Goal: Transaction & Acquisition: Purchase product/service

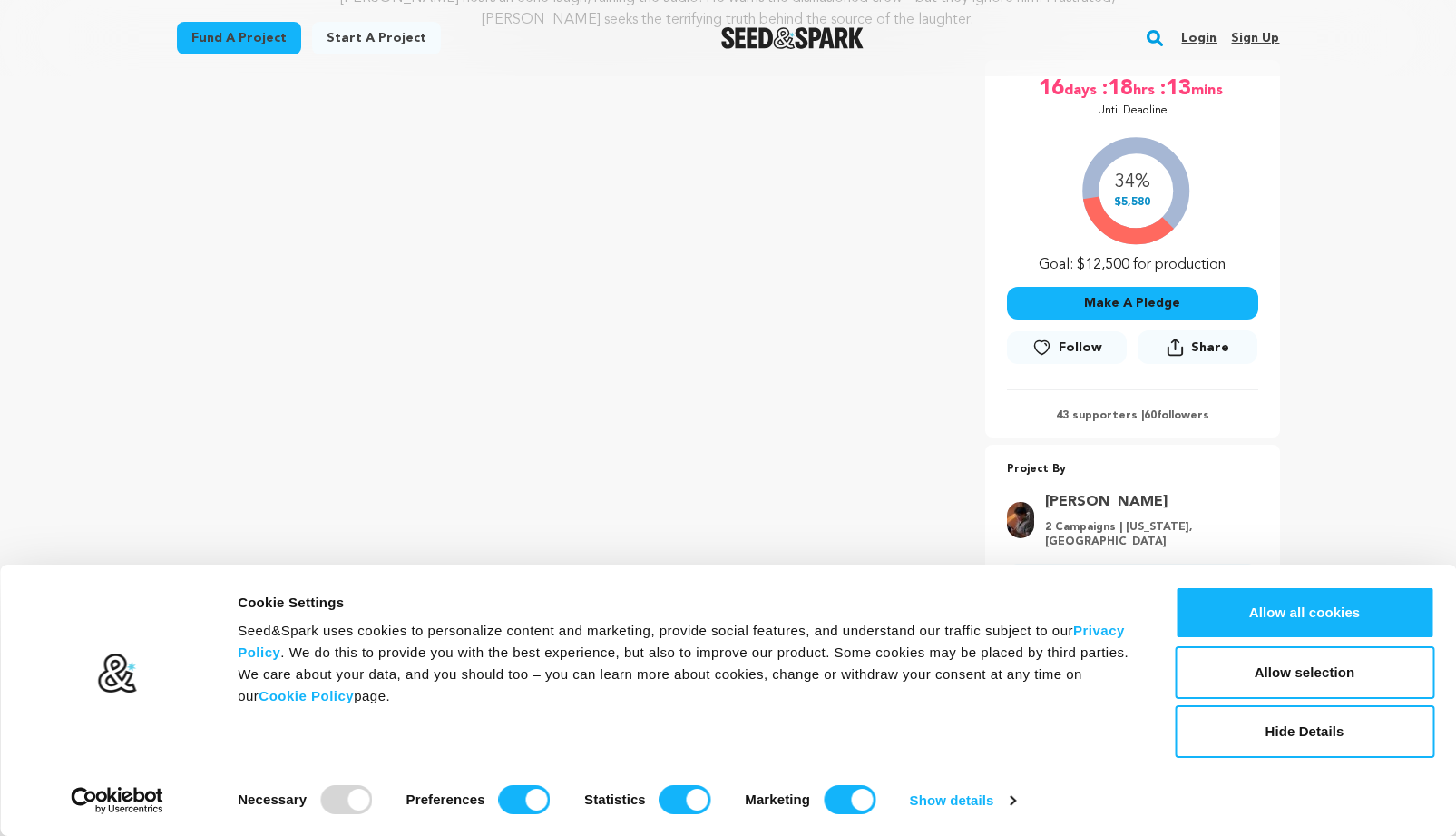
scroll to position [465, 0]
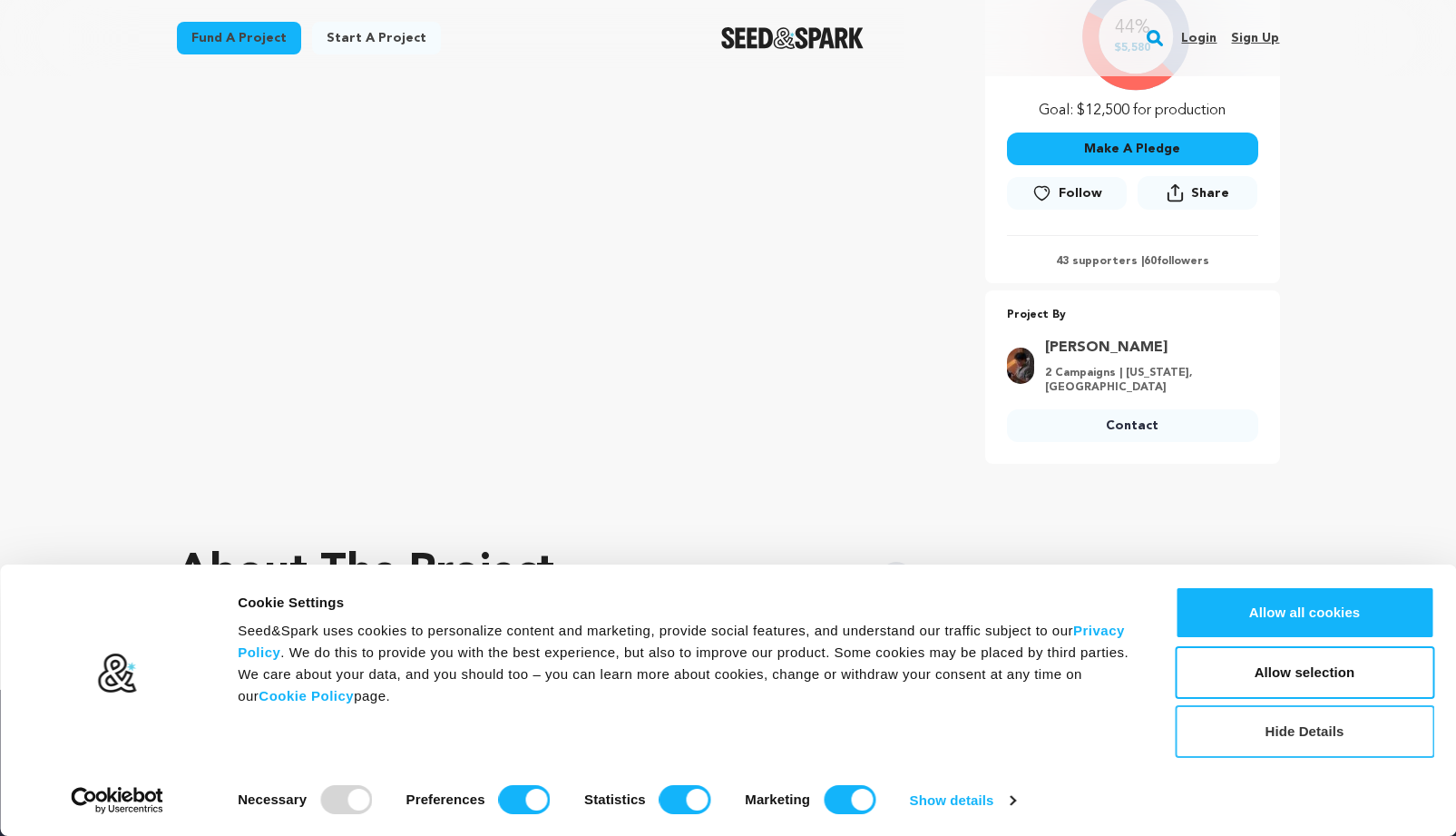
click at [1265, 736] on button "Hide Details" at bounding box center [1305, 732] width 260 height 53
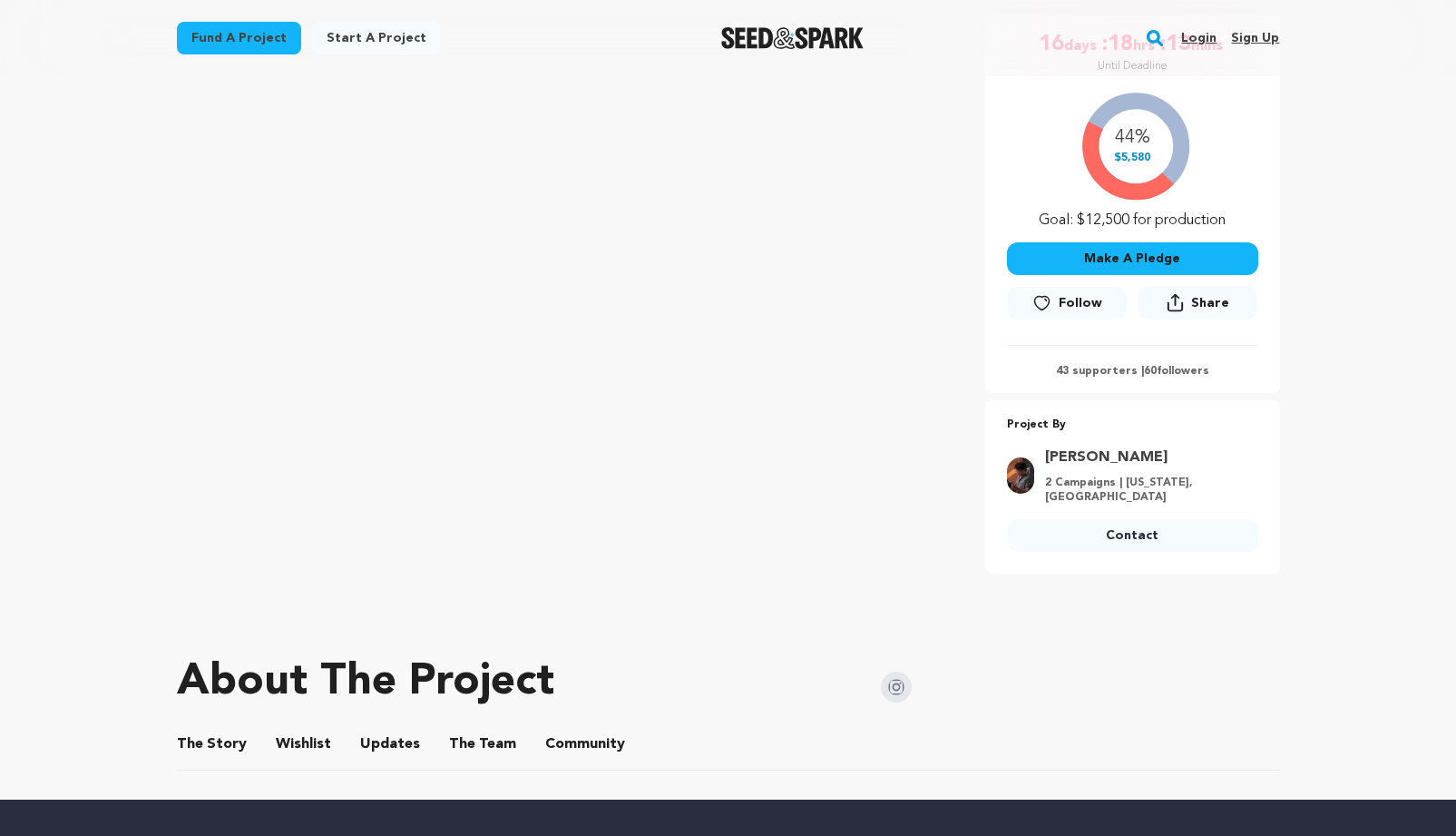
scroll to position [354, 0]
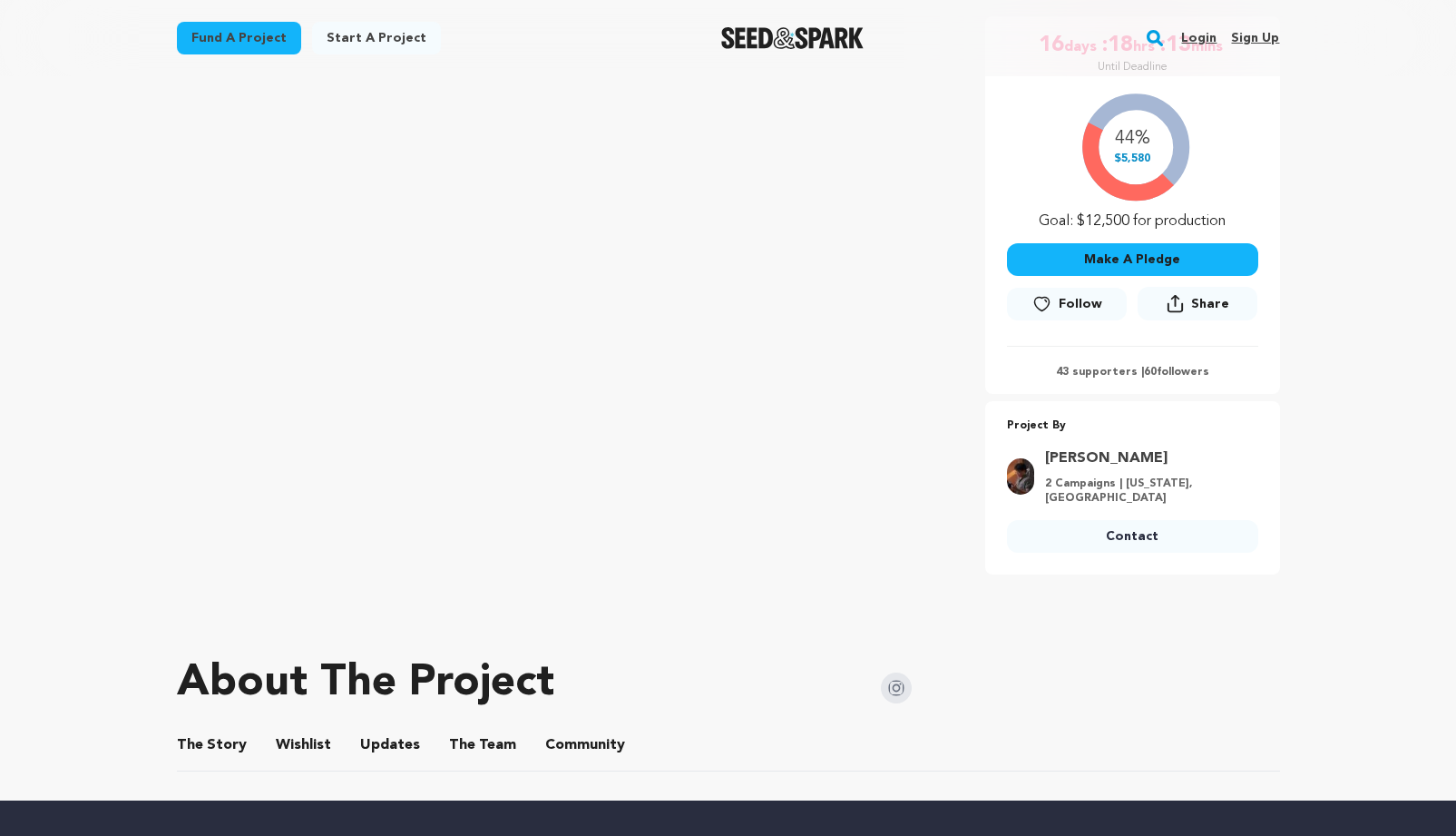
click at [1108, 252] on button "Make A Pledge" at bounding box center [1133, 260] width 251 height 33
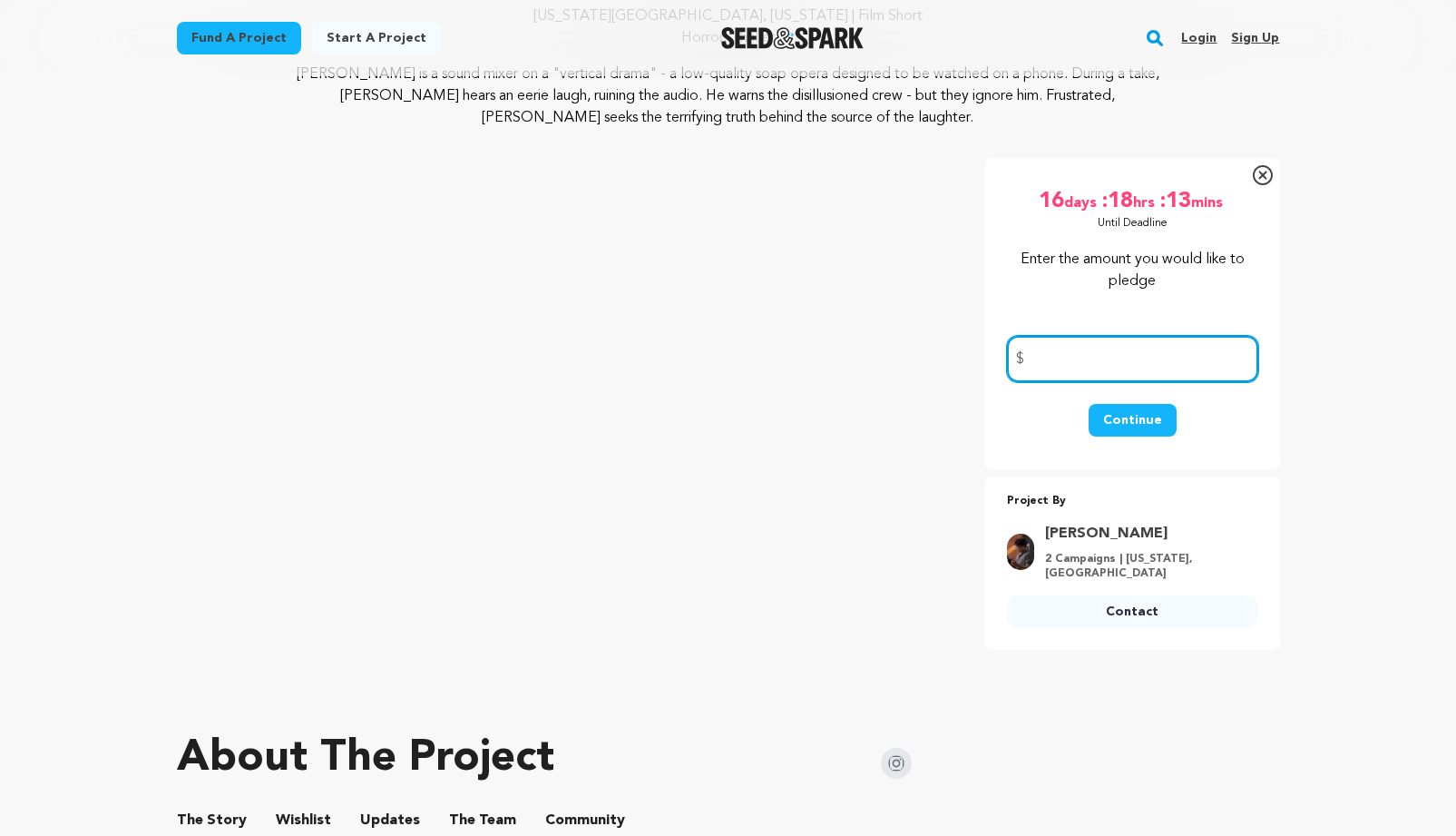
scroll to position [211, 0]
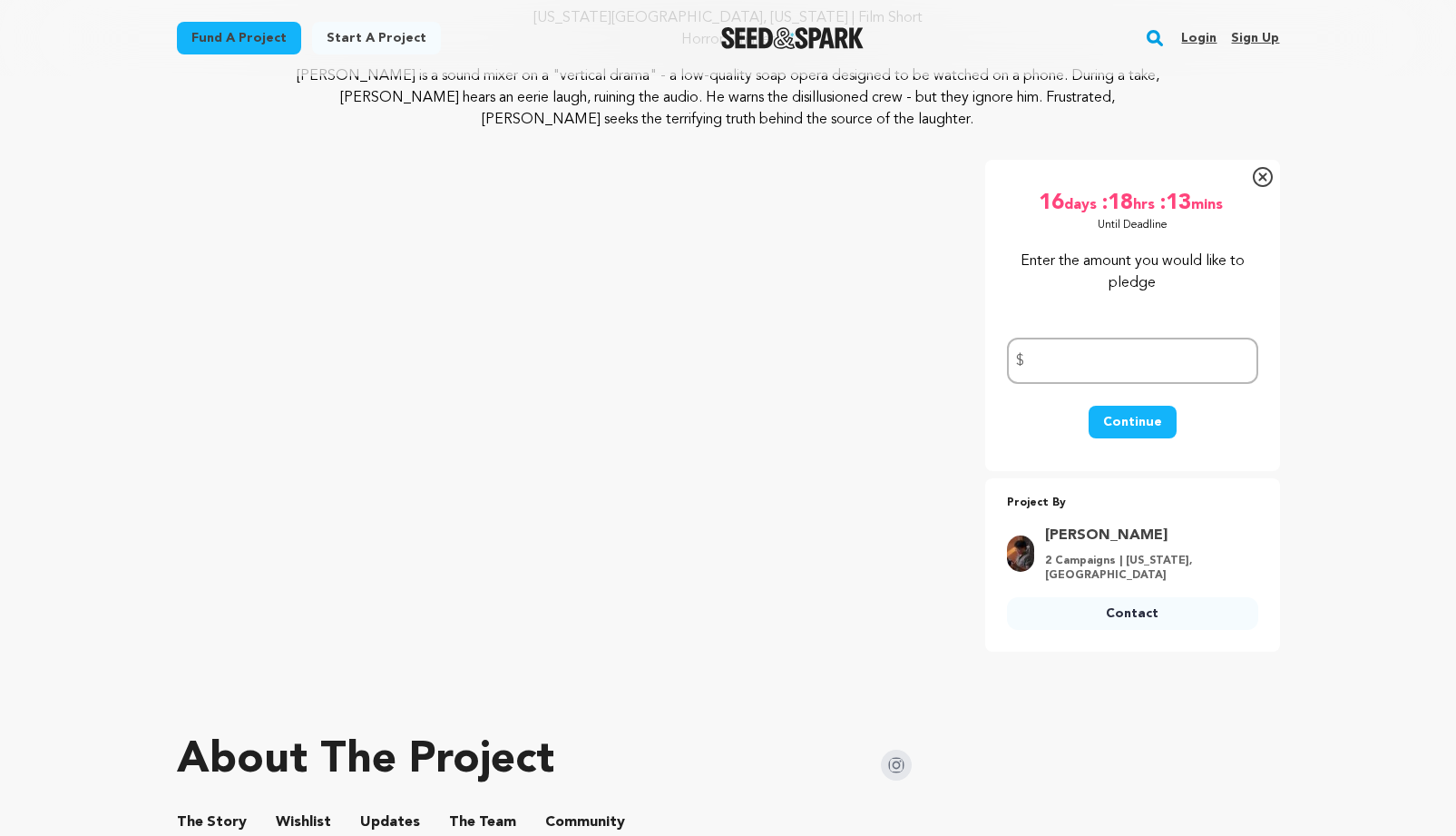
click at [1264, 174] on icon at bounding box center [1262, 176] width 20 height 20
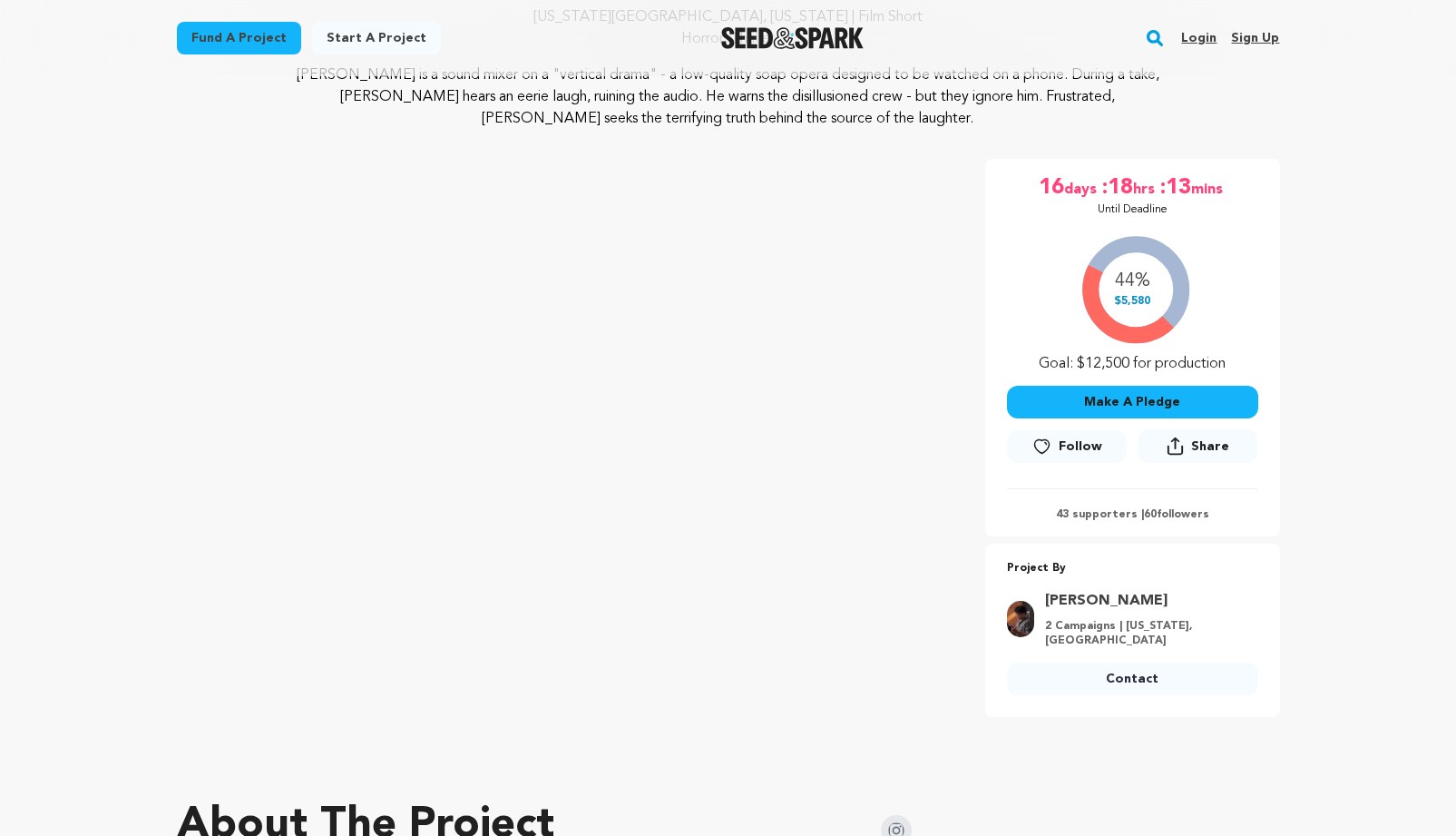
scroll to position [0, 0]
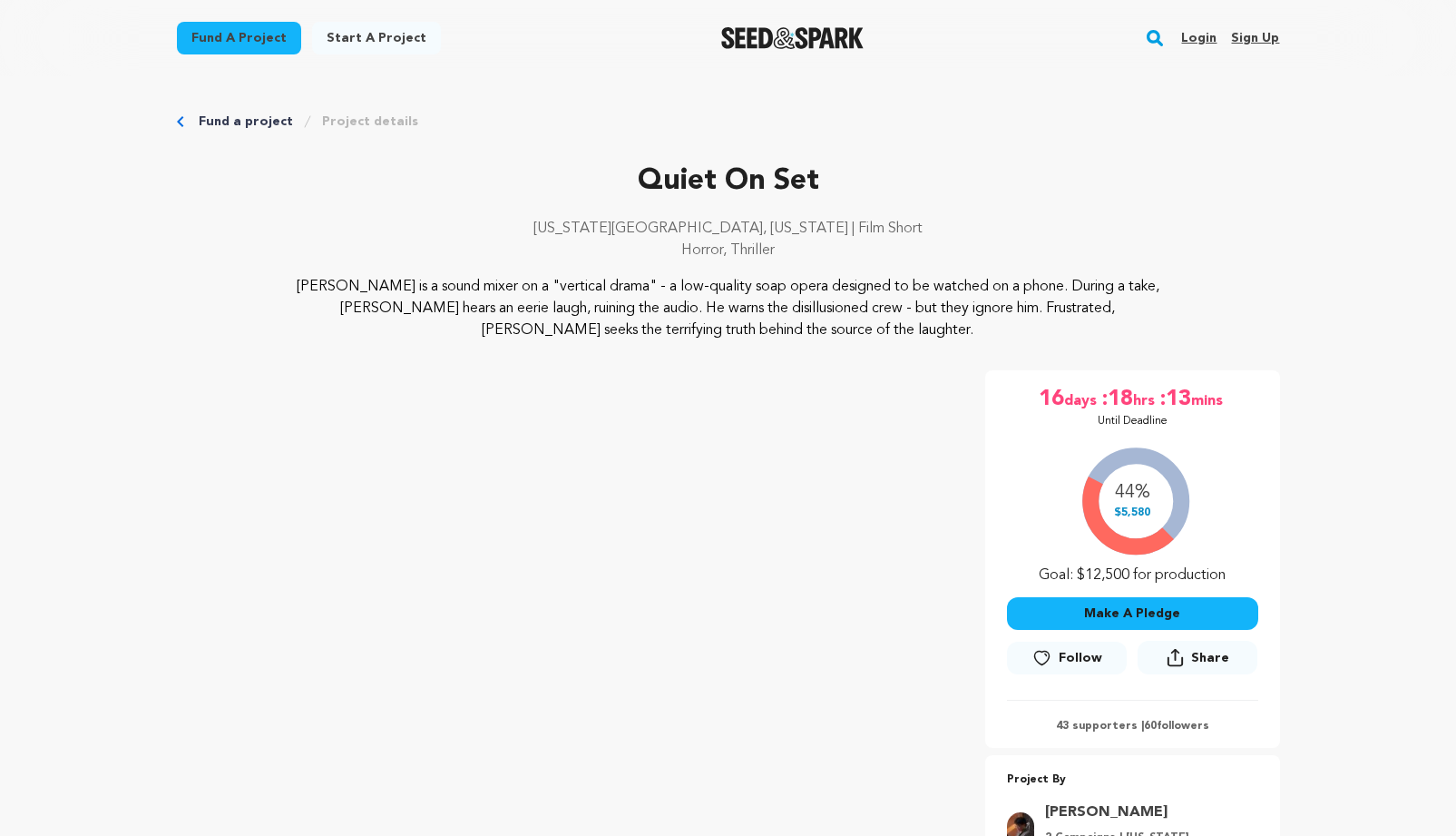
click at [1166, 605] on button "Make A Pledge" at bounding box center [1133, 614] width 251 height 33
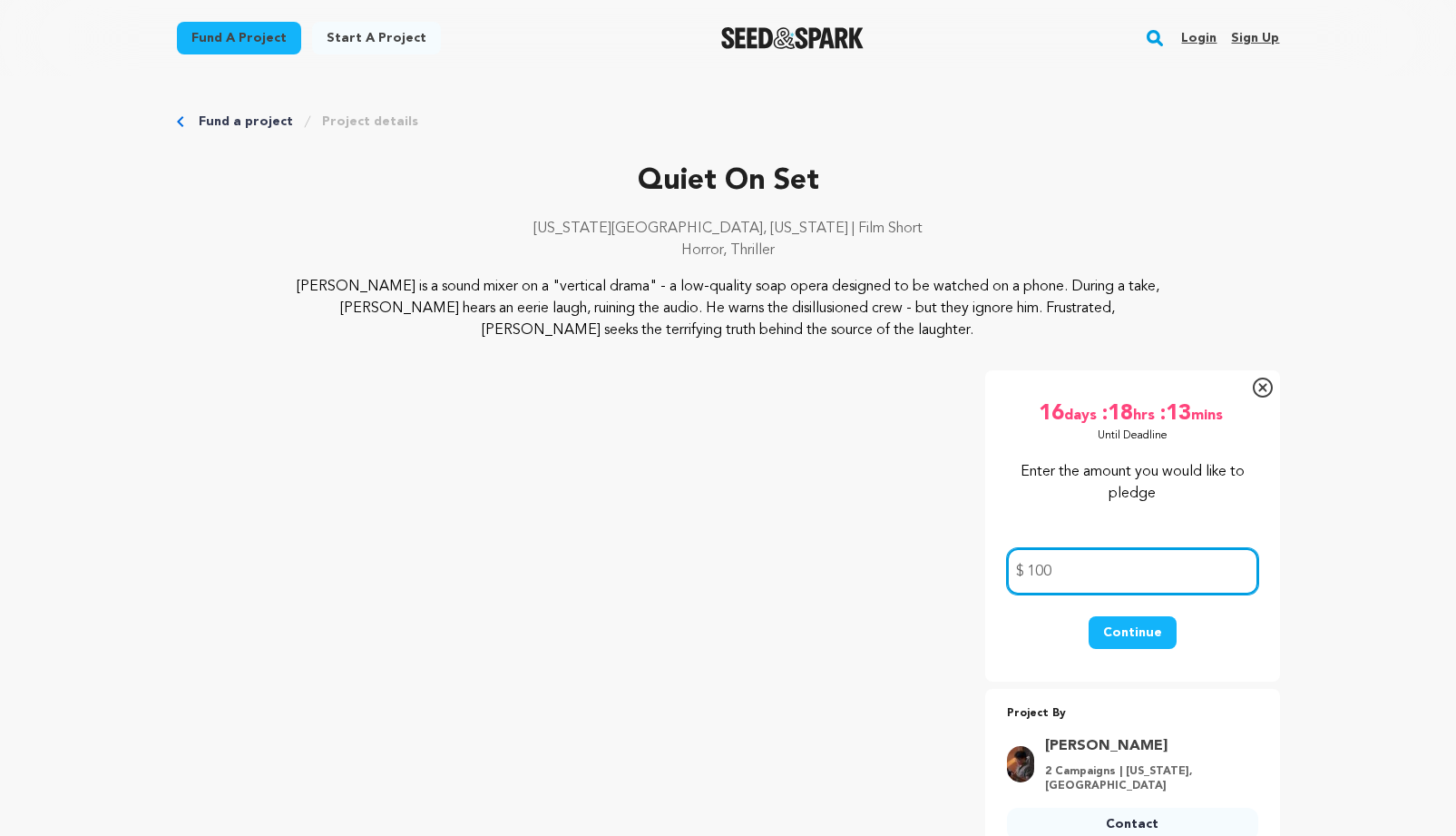
type input "100"
click at [1125, 632] on button "Continue" at bounding box center [1133, 633] width 88 height 33
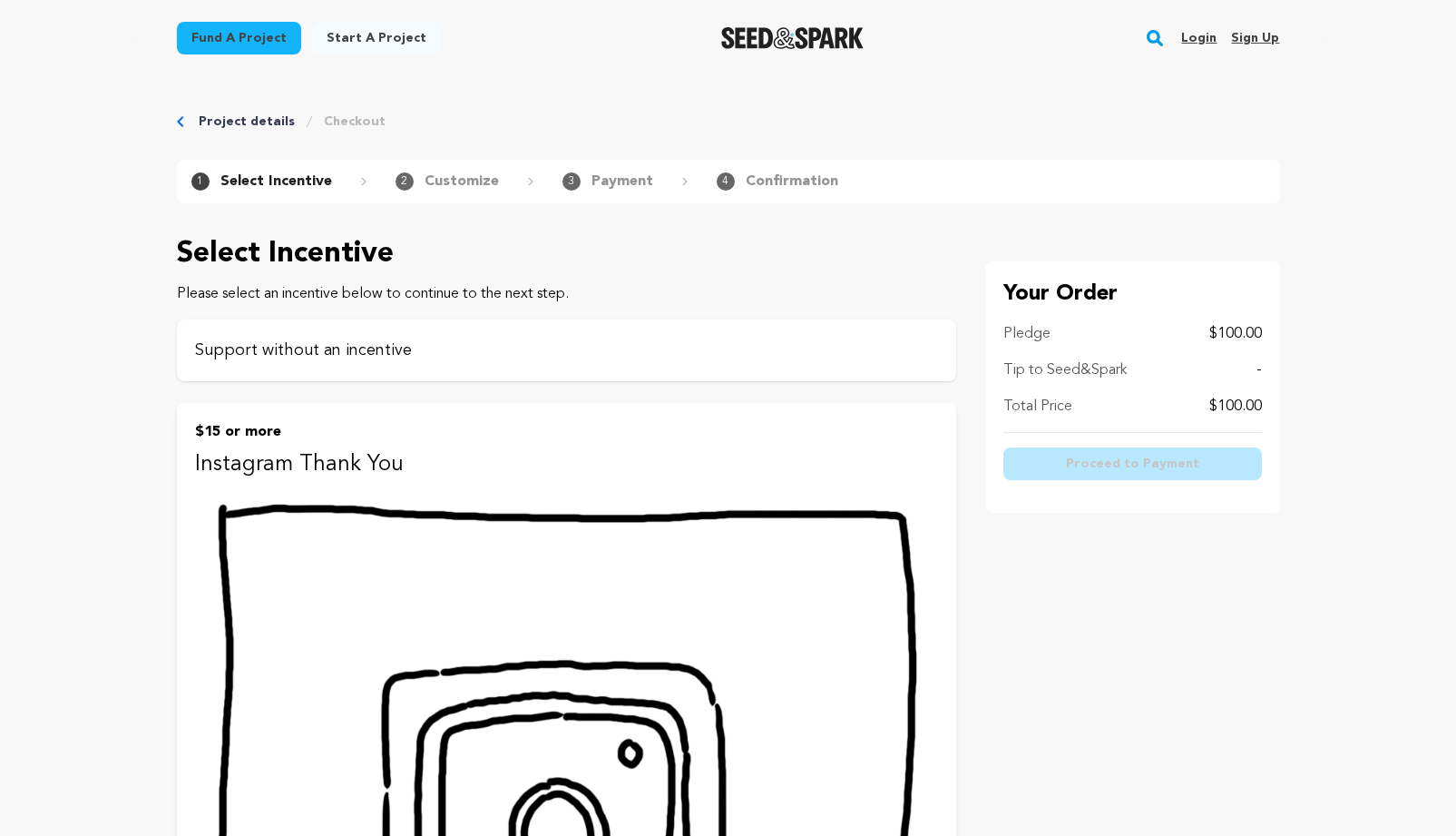
click at [410, 350] on p "Support without an incentive" at bounding box center [566, 350] width 743 height 26
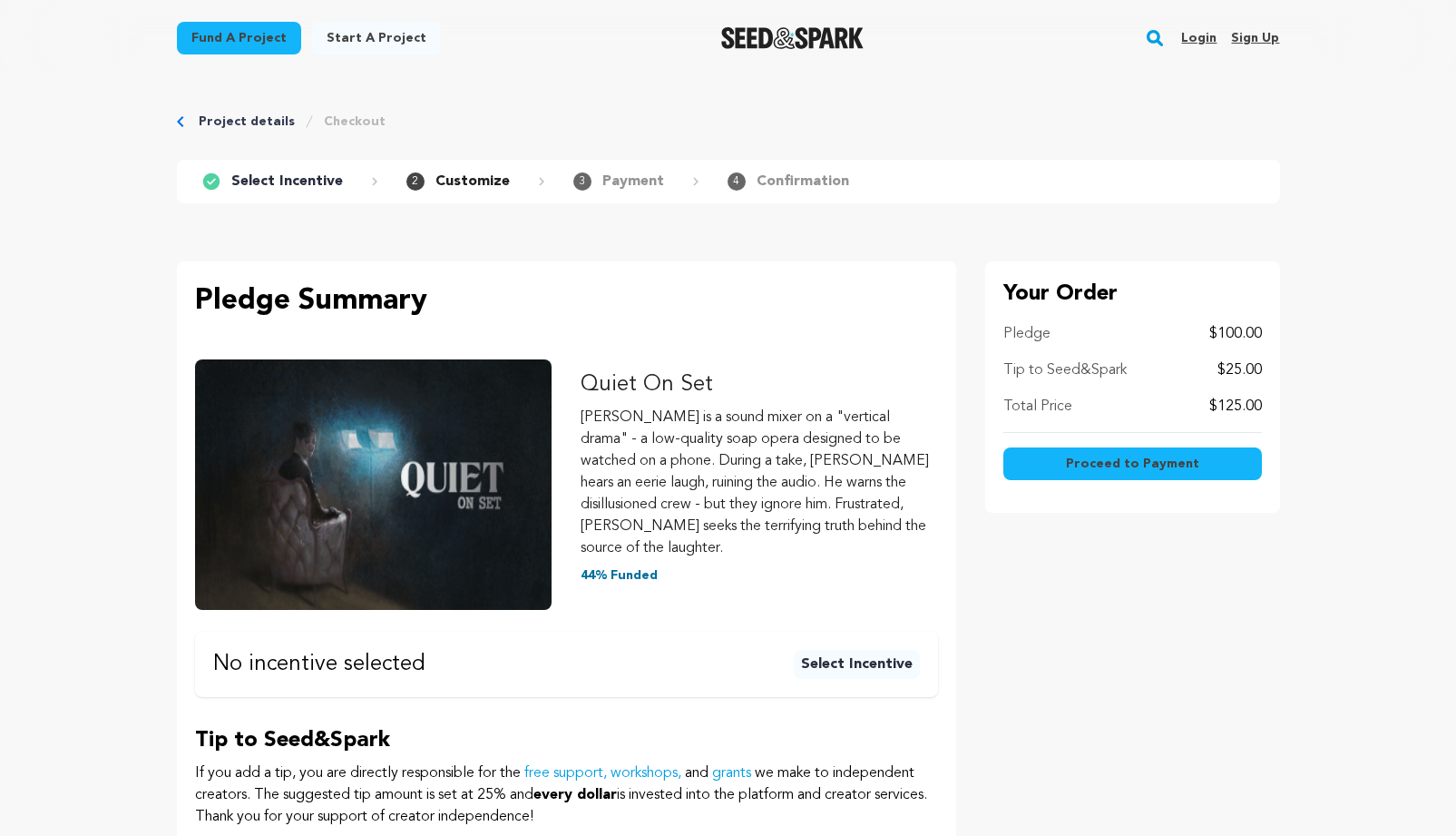
click at [215, 127] on link "Project details" at bounding box center [246, 121] width 96 height 18
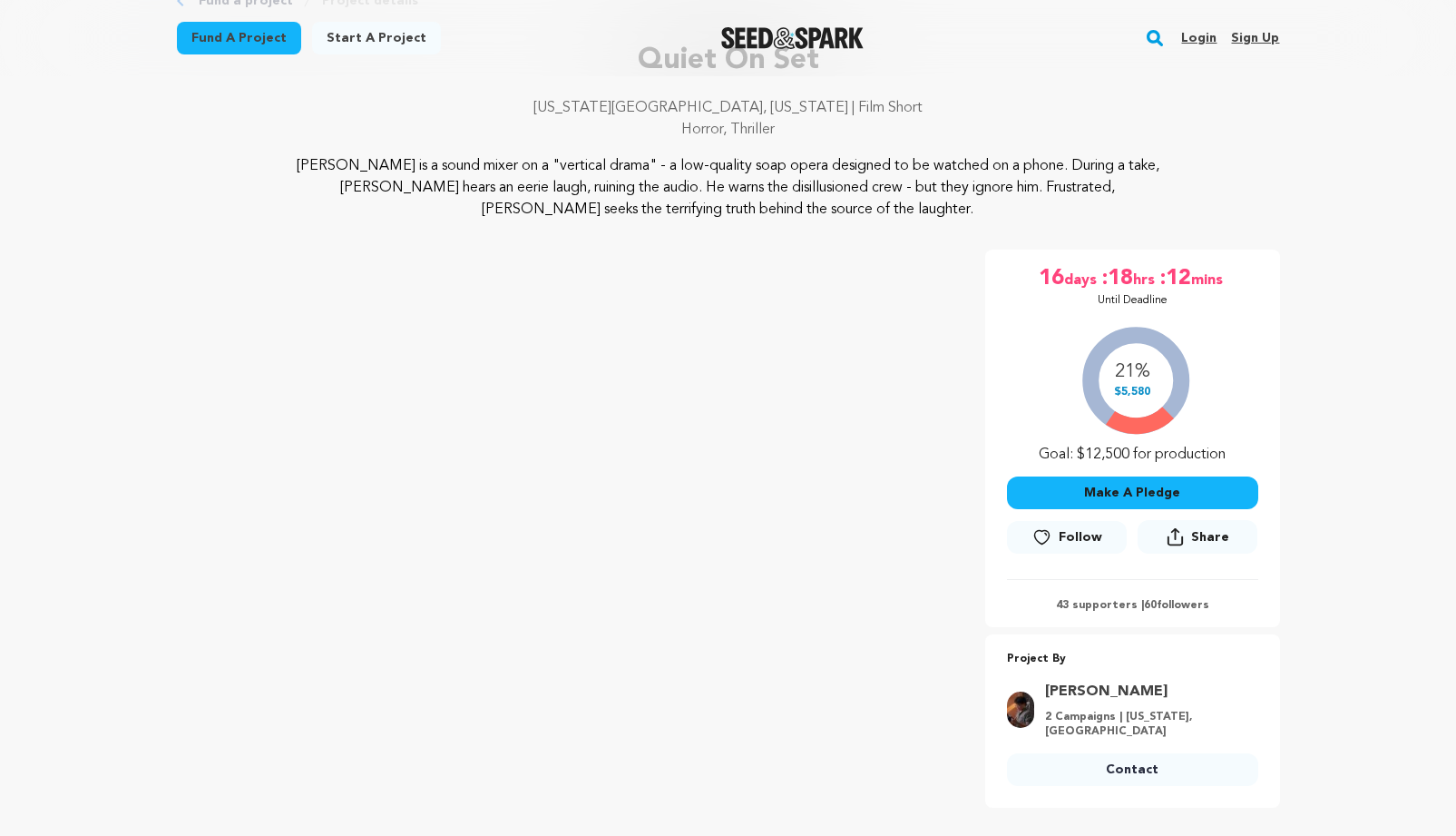
scroll to position [123, 0]
click at [1083, 488] on button "Make A Pledge" at bounding box center [1133, 491] width 251 height 33
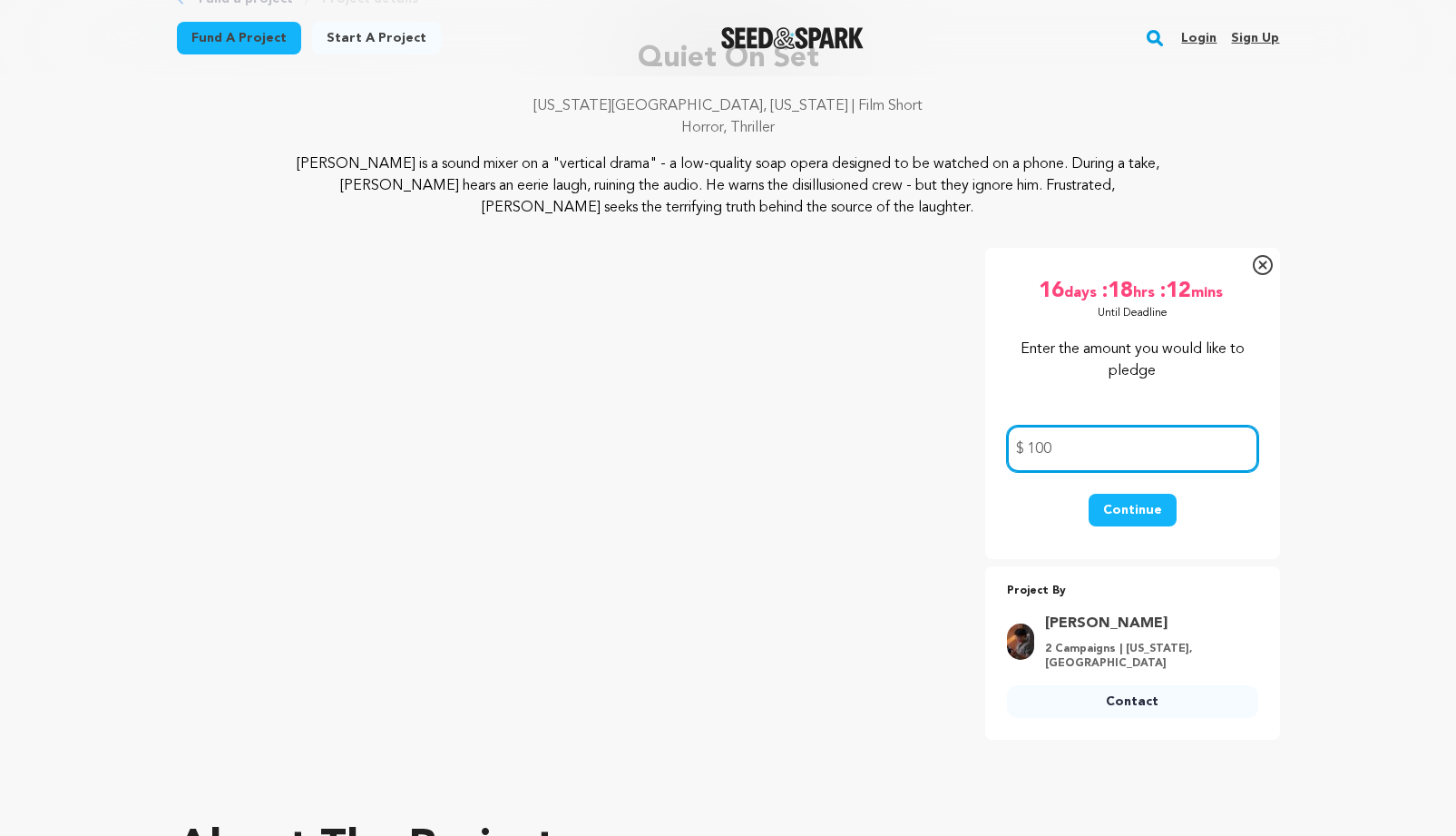
type input "100"
click at [1117, 495] on button "Continue" at bounding box center [1133, 510] width 88 height 33
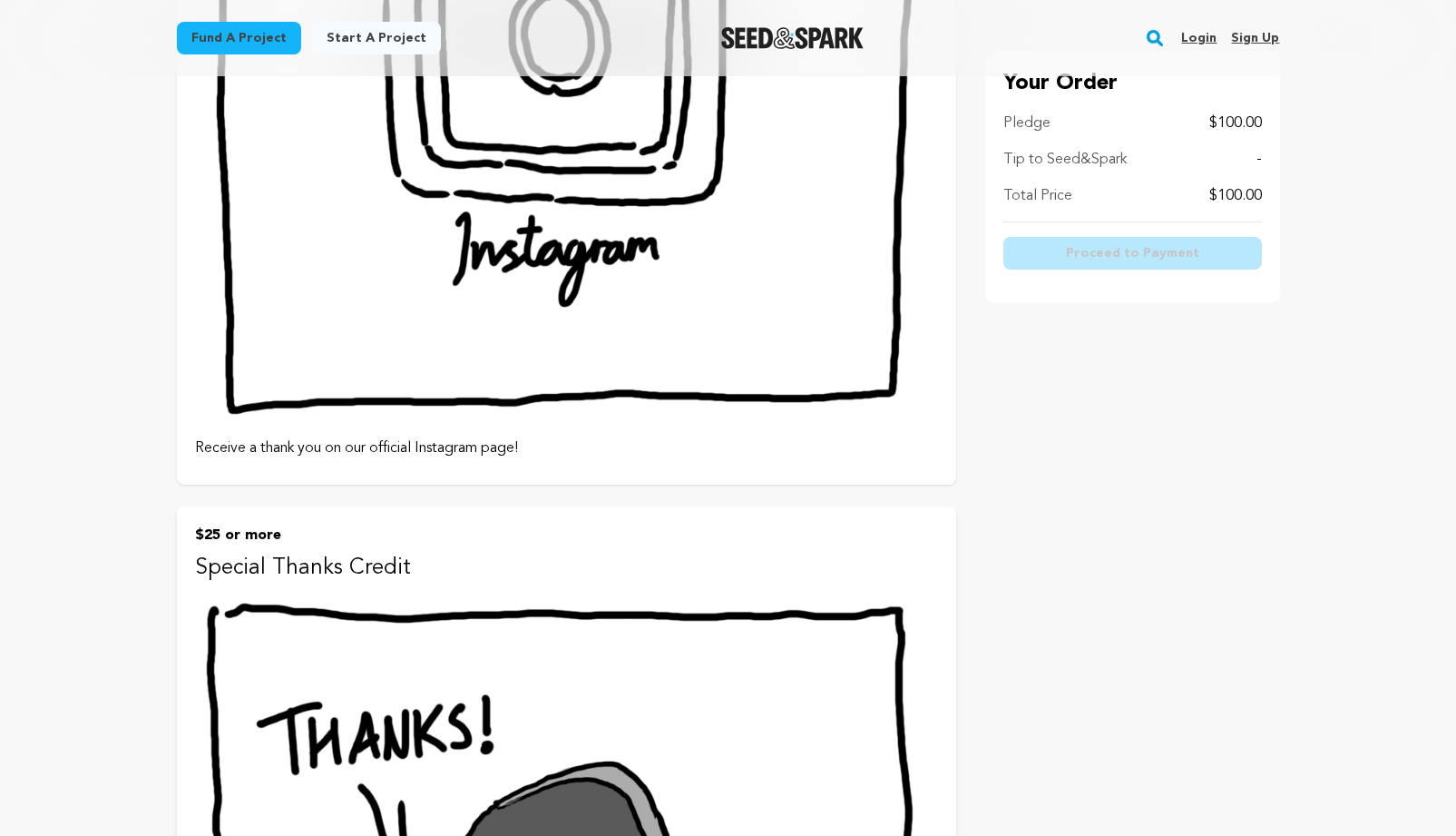
scroll to position [797, 0]
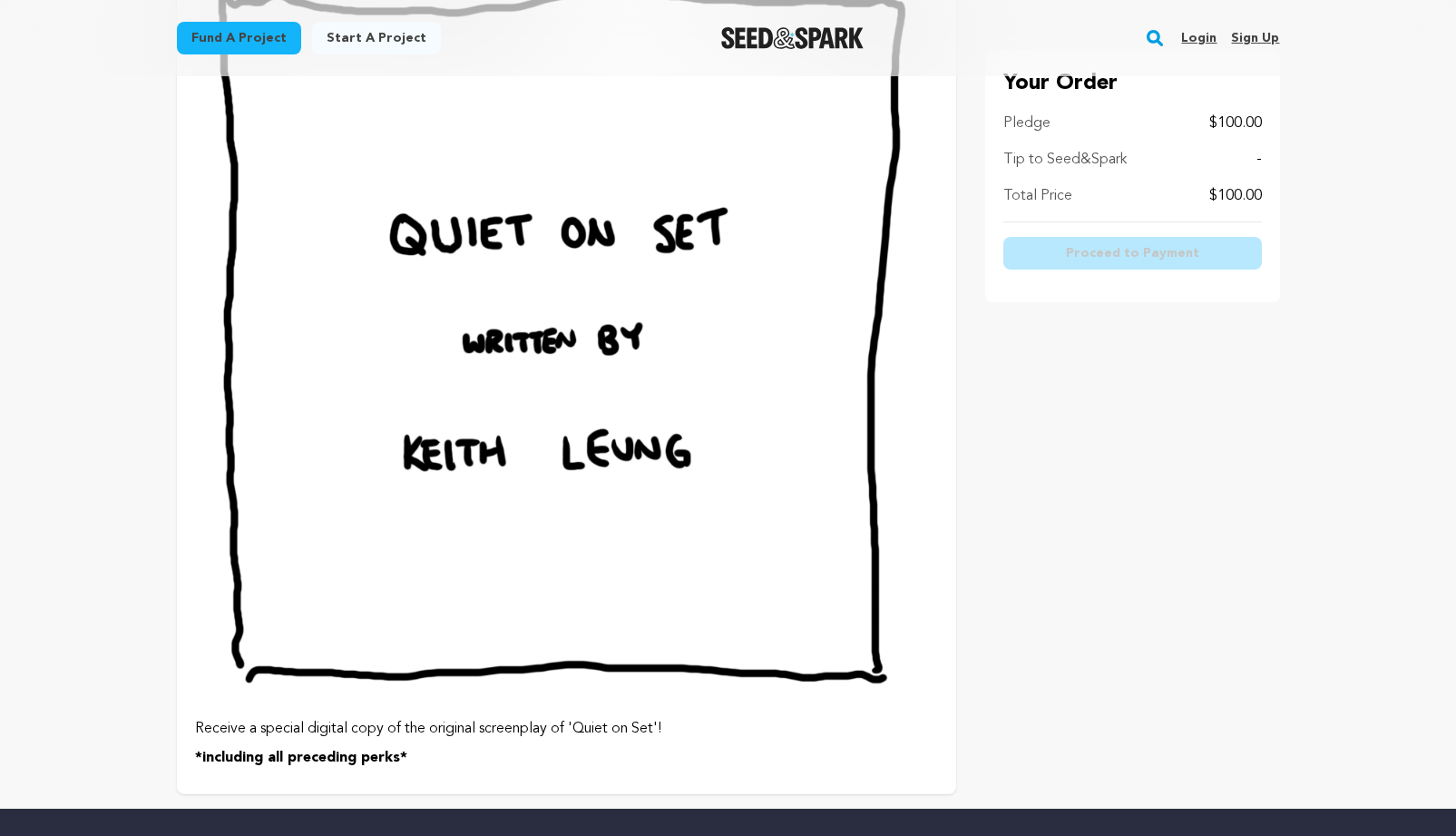
click at [608, 499] on img at bounding box center [566, 337] width 743 height 743
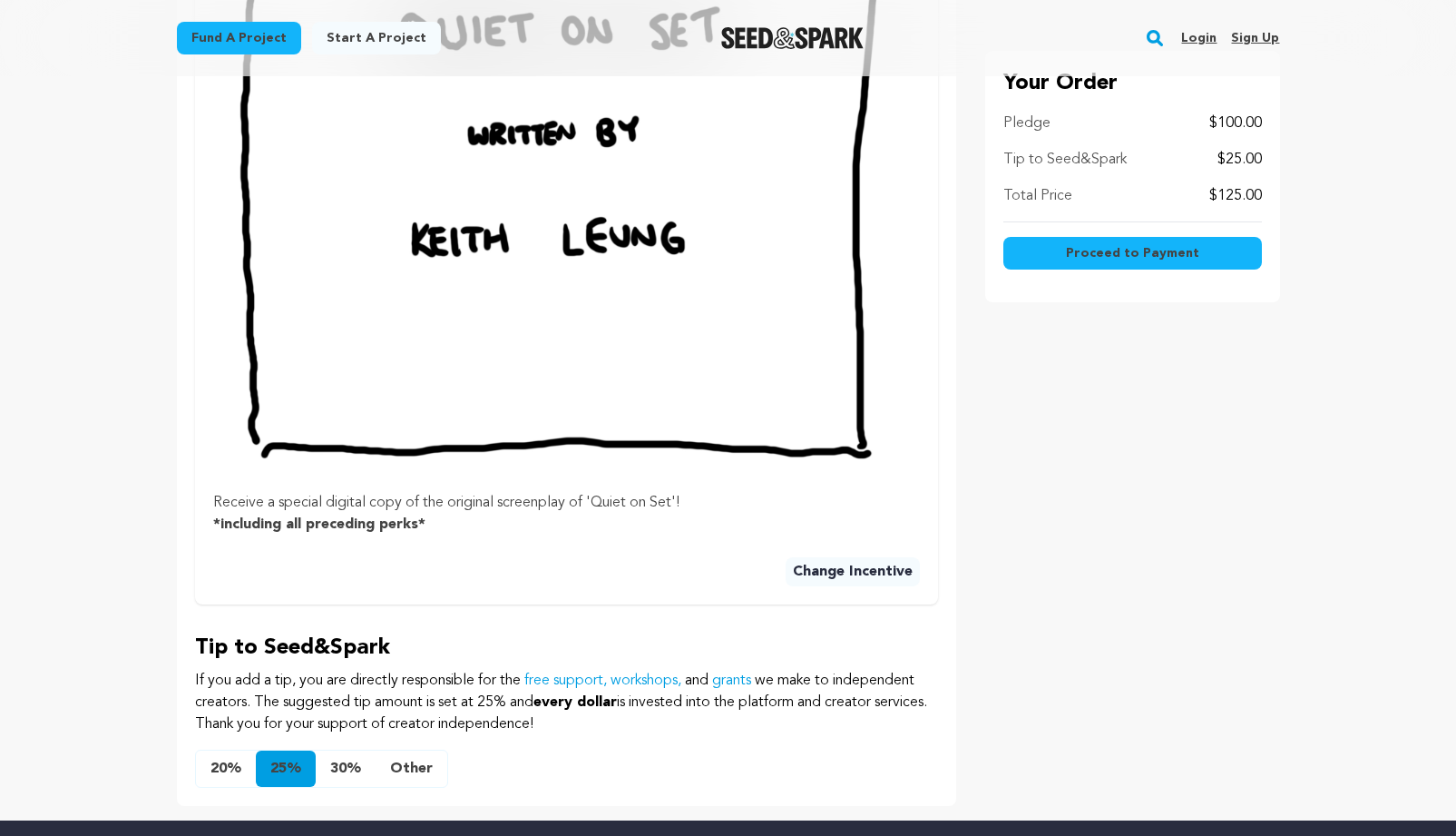
scroll to position [936, 0]
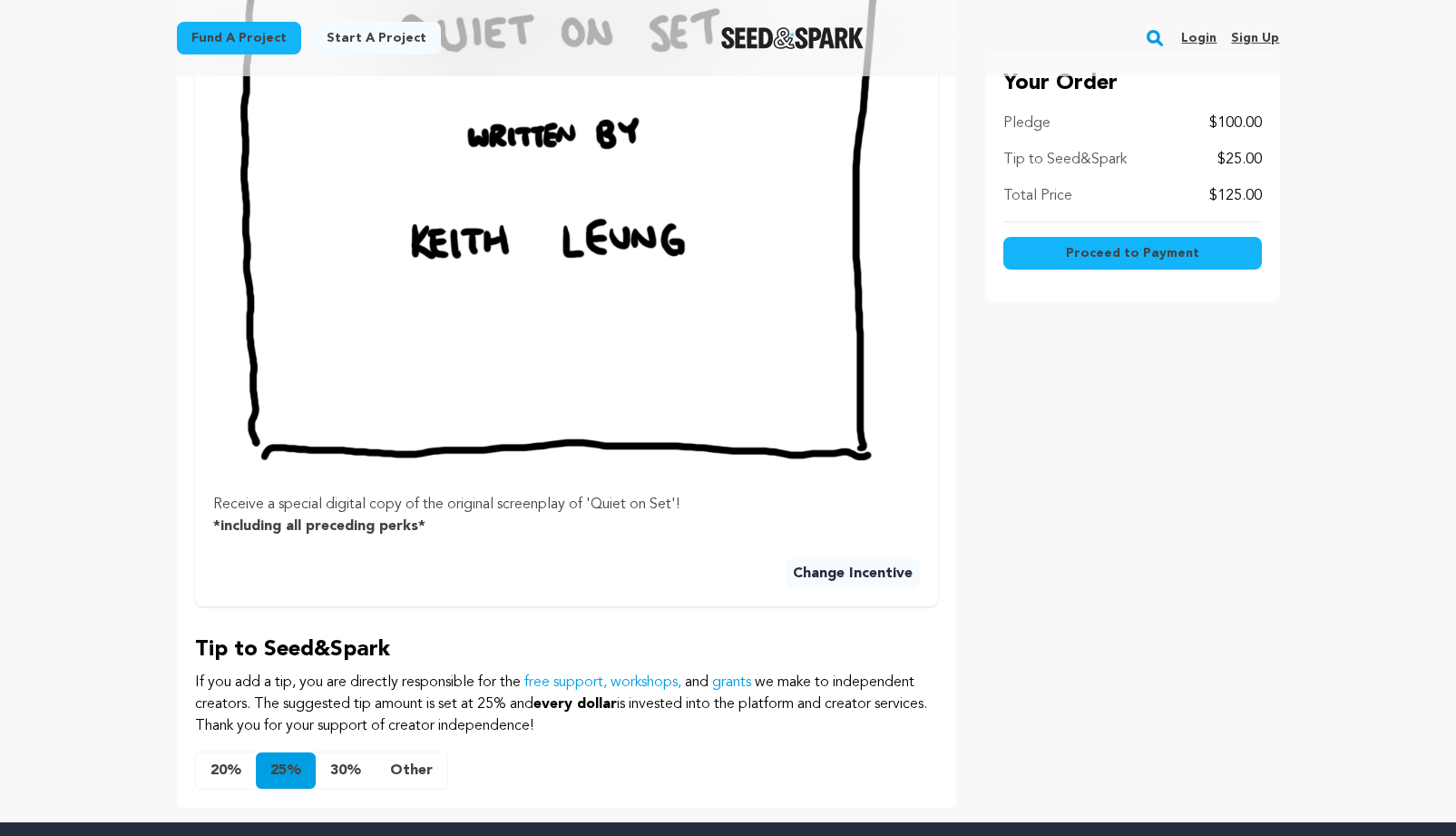
click at [841, 559] on button "Change Incentive" at bounding box center [853, 573] width 134 height 29
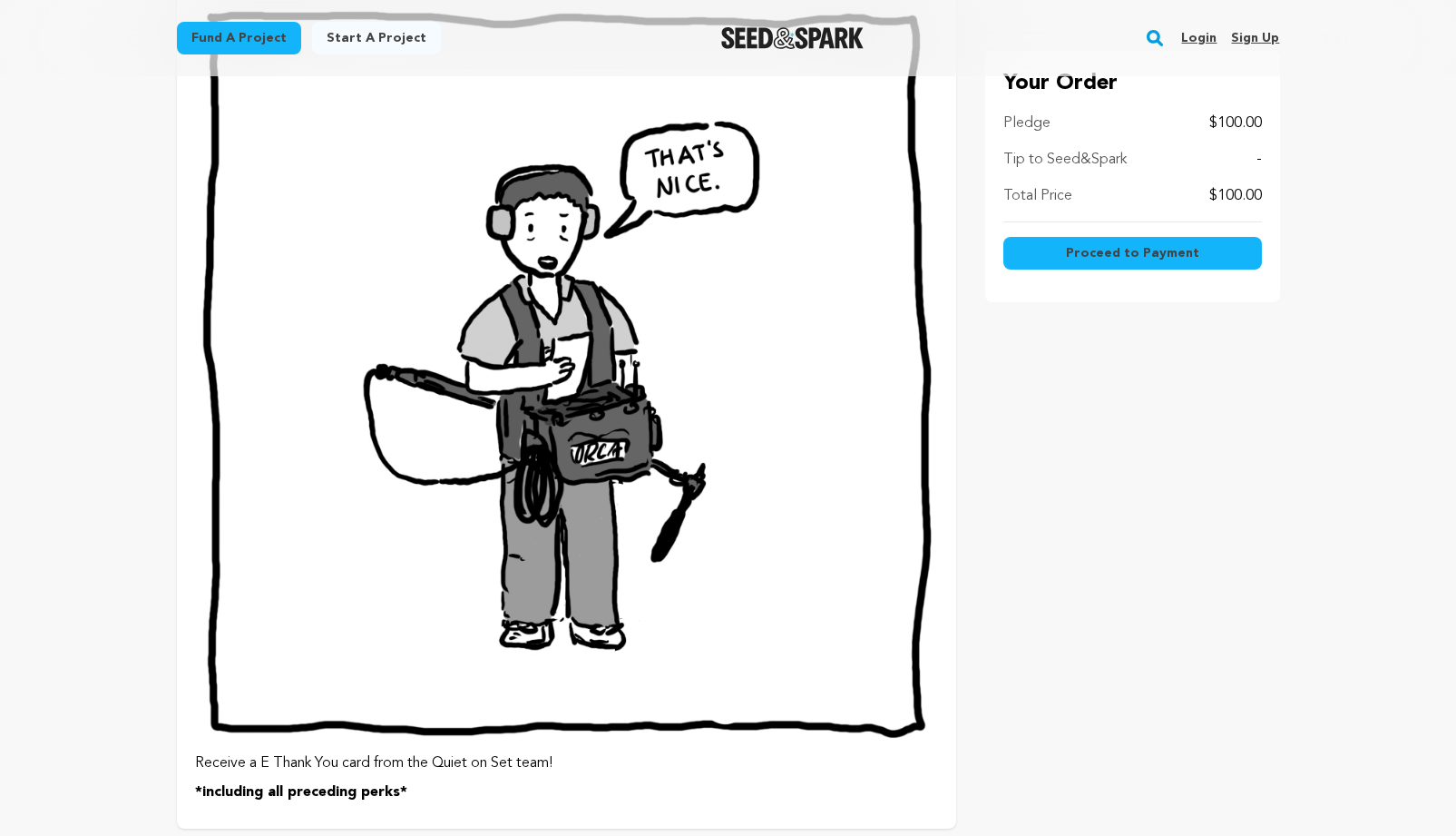
scroll to position [2290, 0]
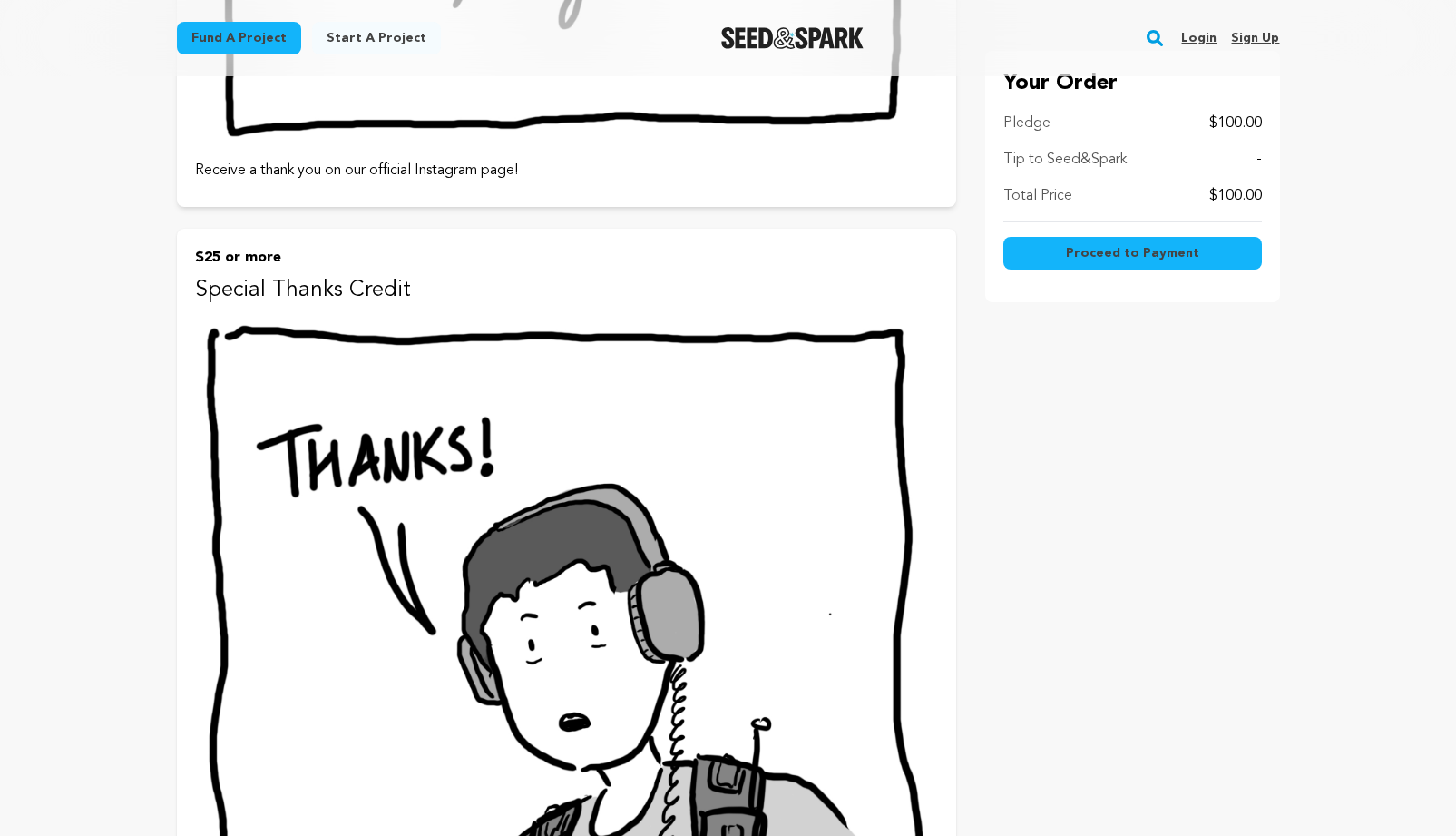
click at [663, 560] on img at bounding box center [566, 684] width 743 height 743
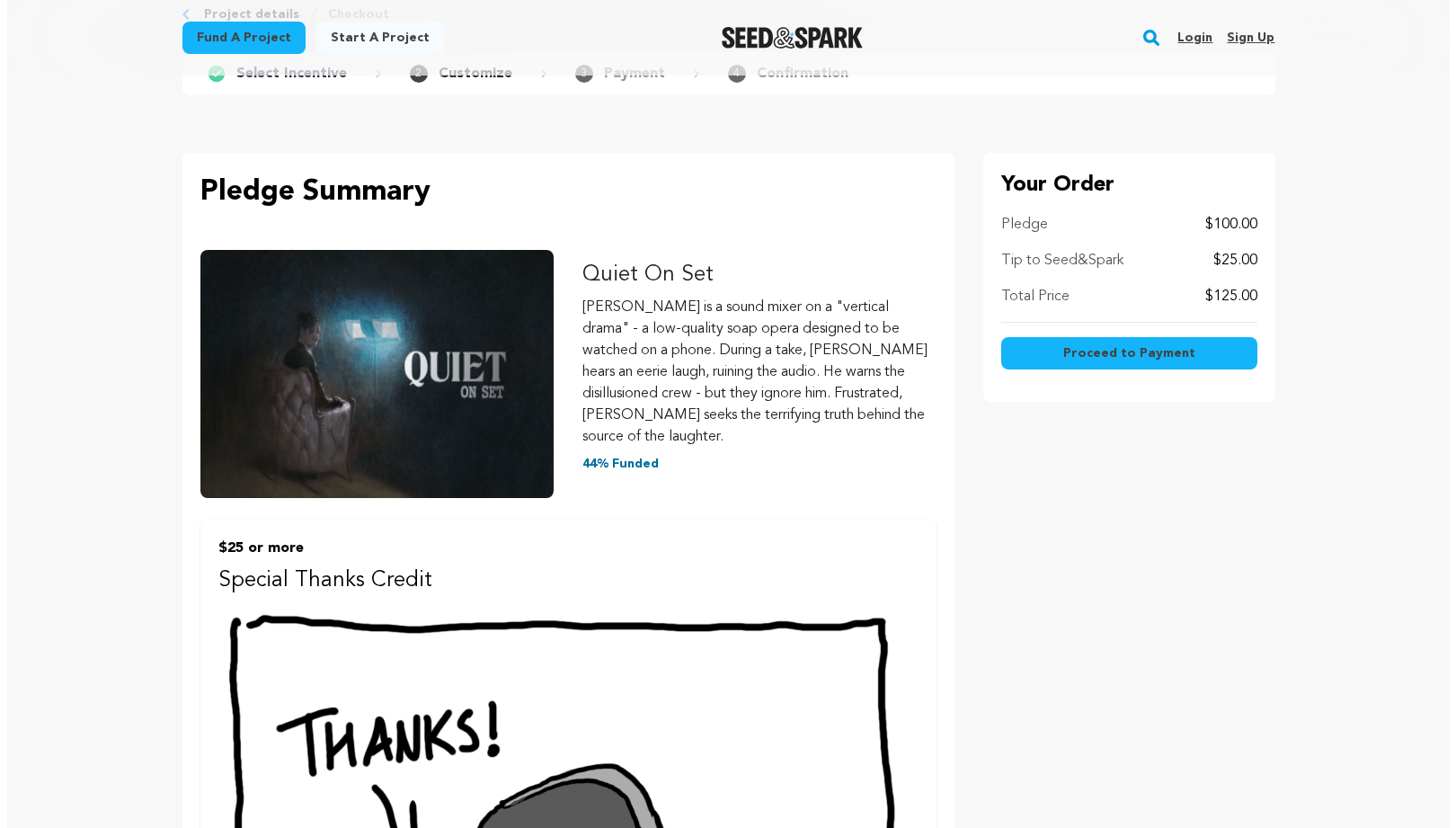
scroll to position [105, 0]
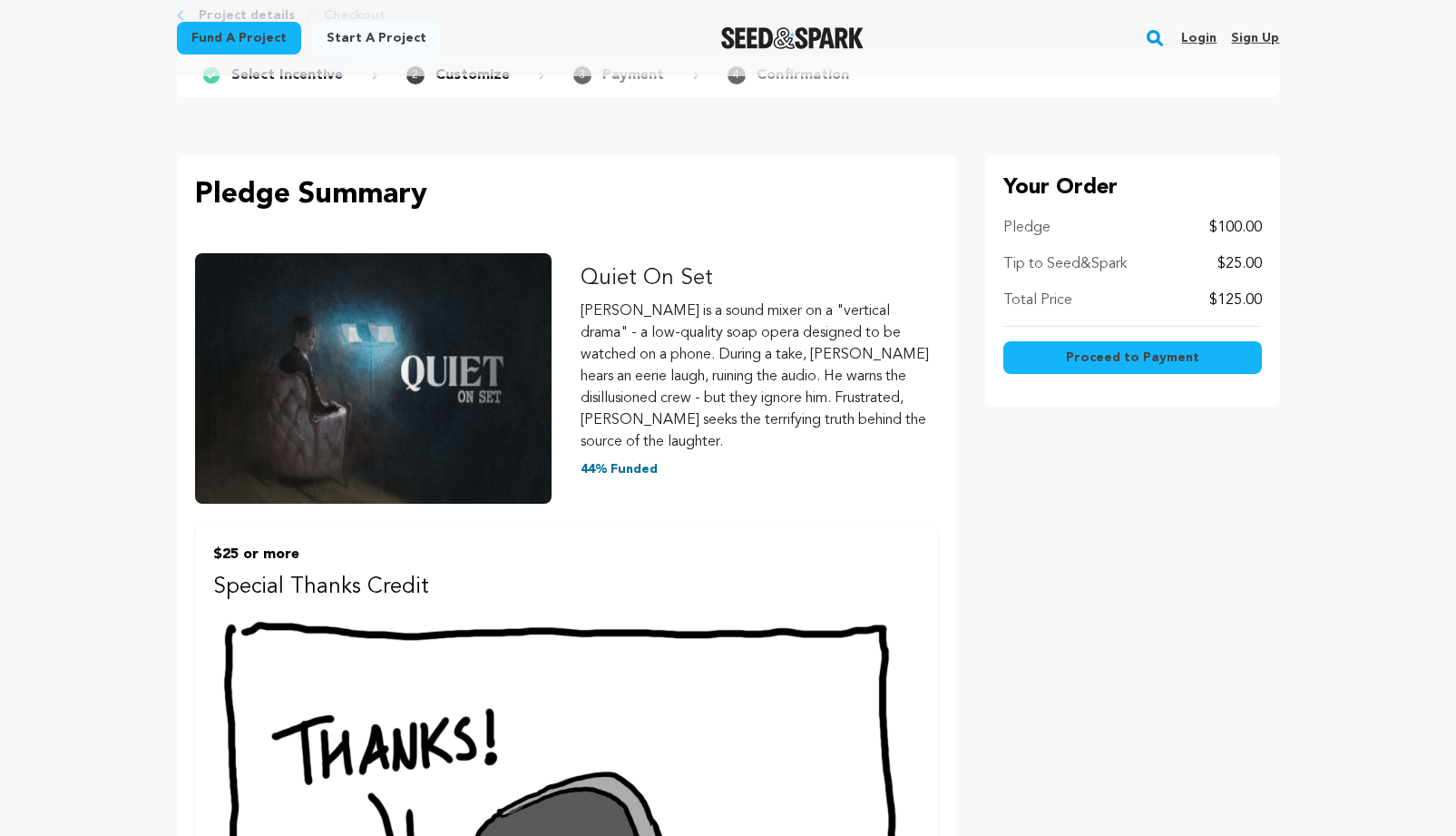
click at [1080, 365] on span "Proceed to Payment" at bounding box center [1132, 358] width 133 height 18
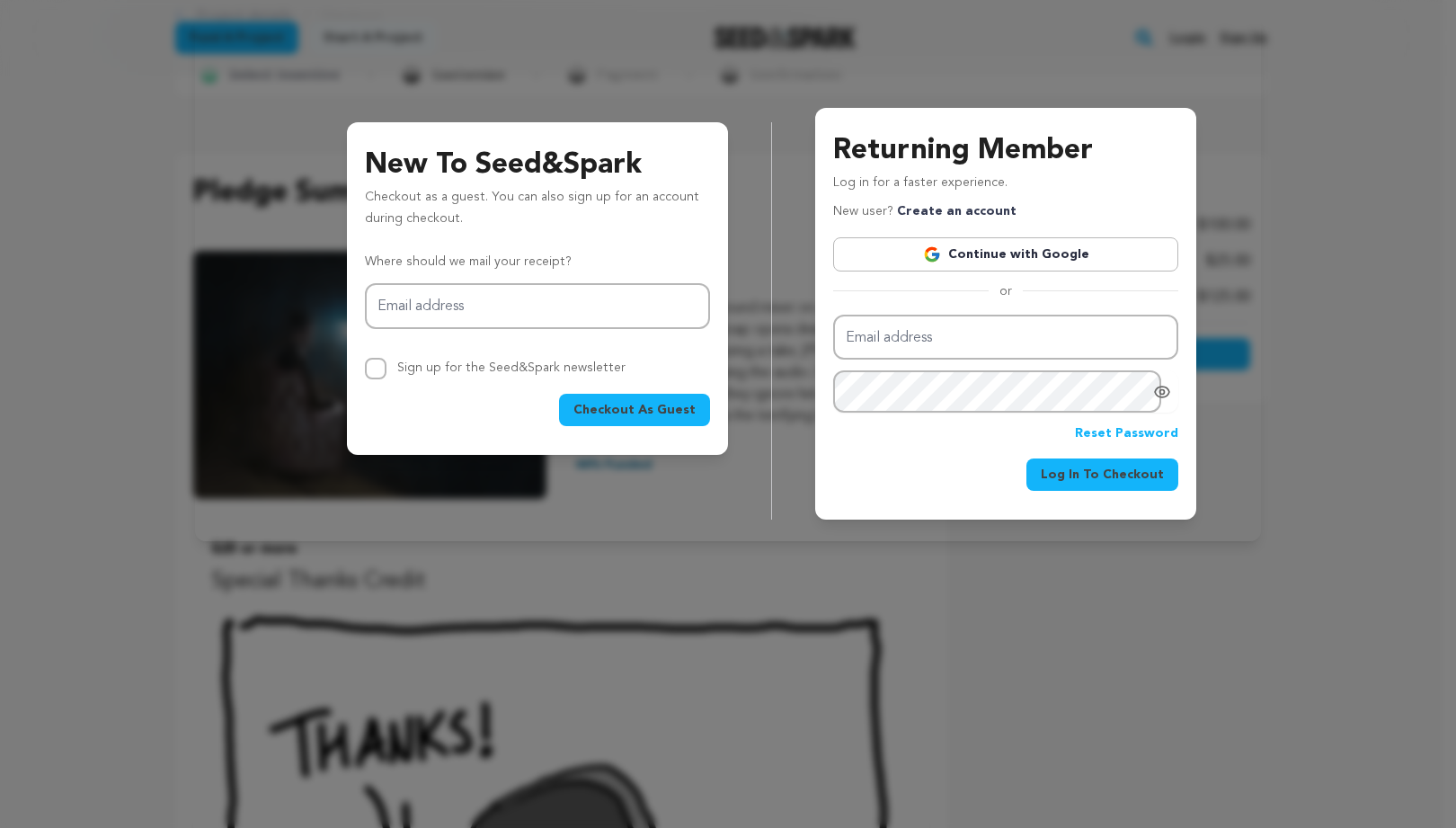
click at [1001, 257] on link "Continue with Google" at bounding box center [1006, 254] width 345 height 34
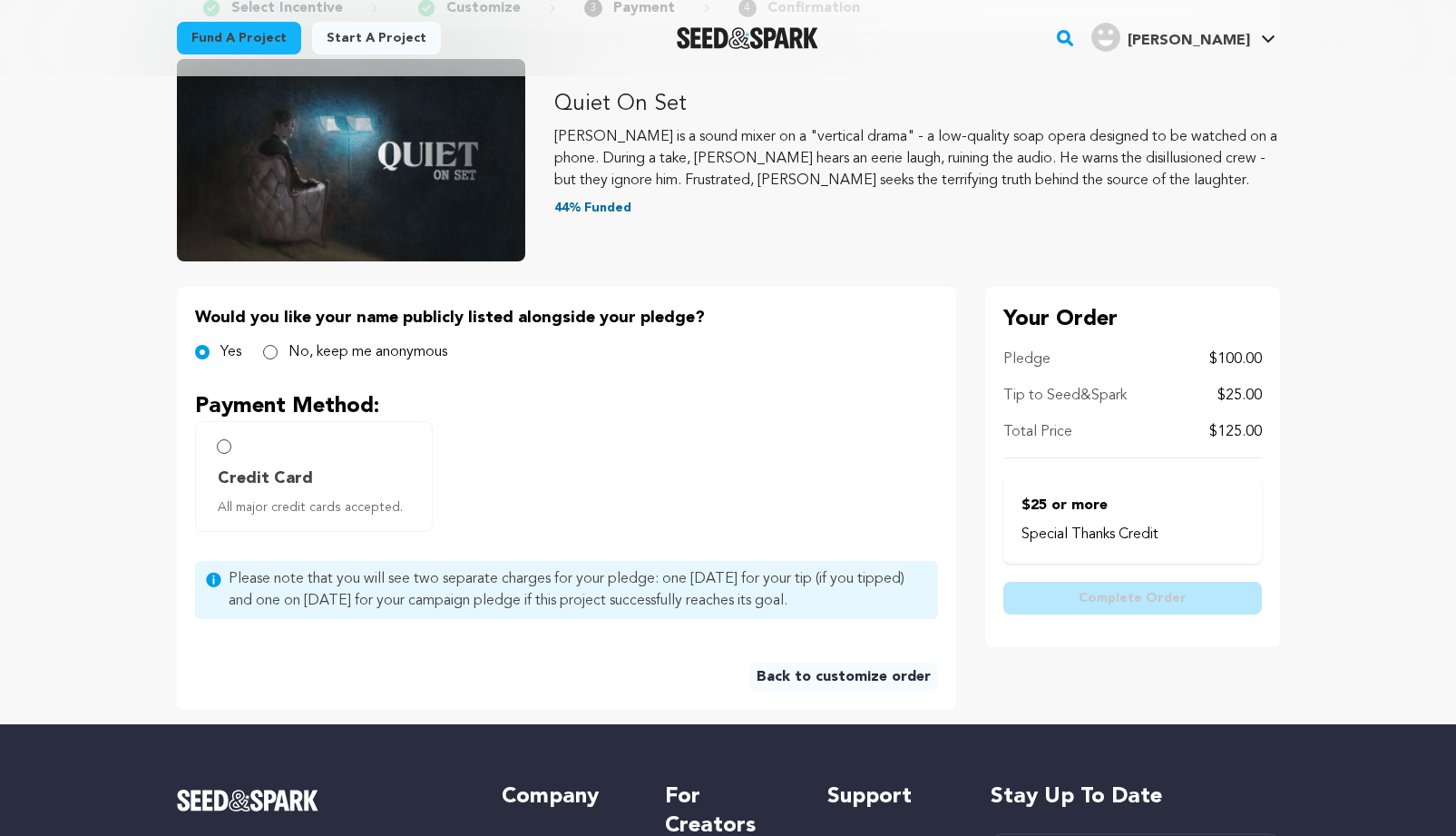
scroll to position [176, 0]
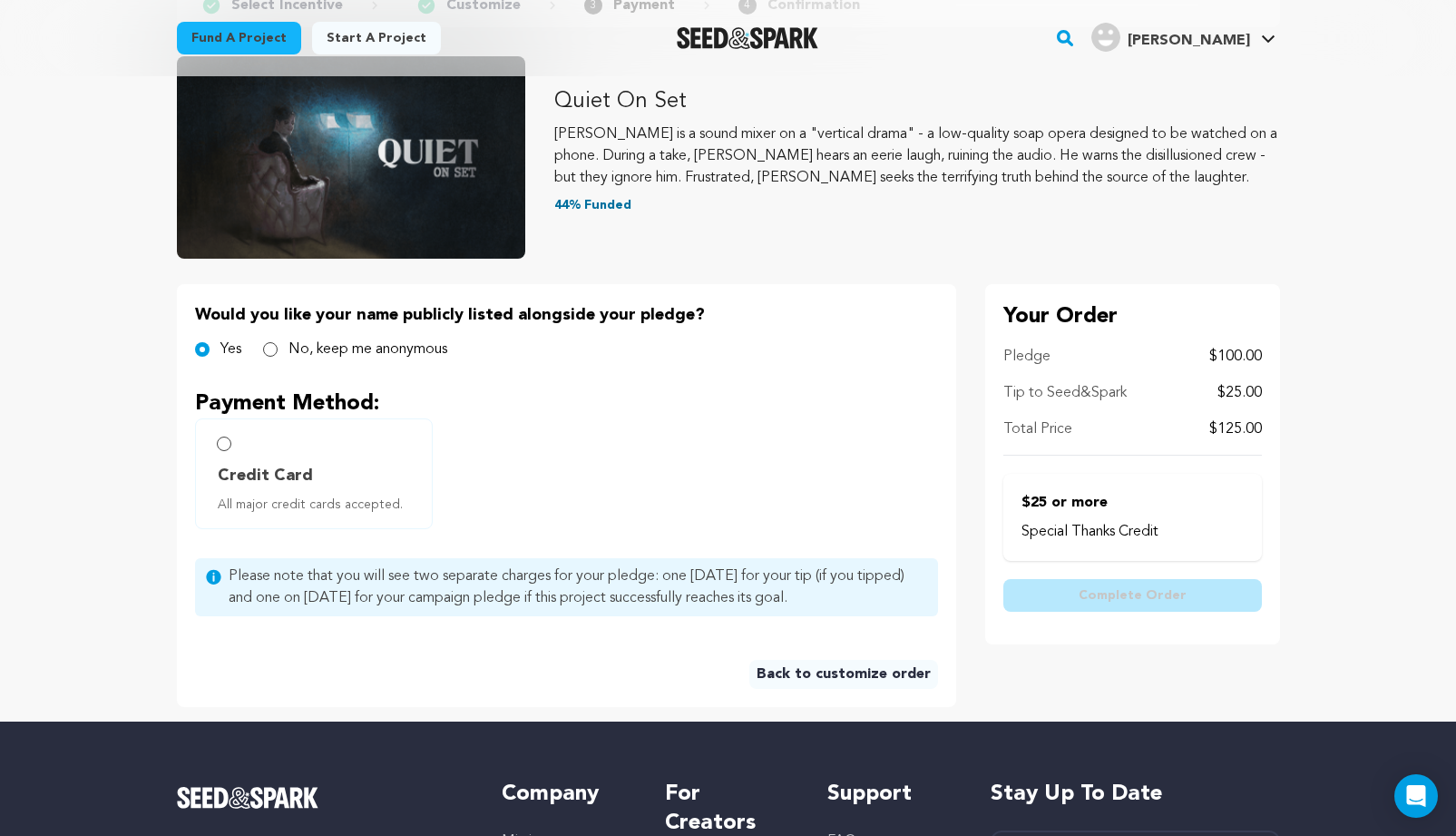
click at [266, 476] on span "Credit Card" at bounding box center [265, 476] width 95 height 26
radio input "true"
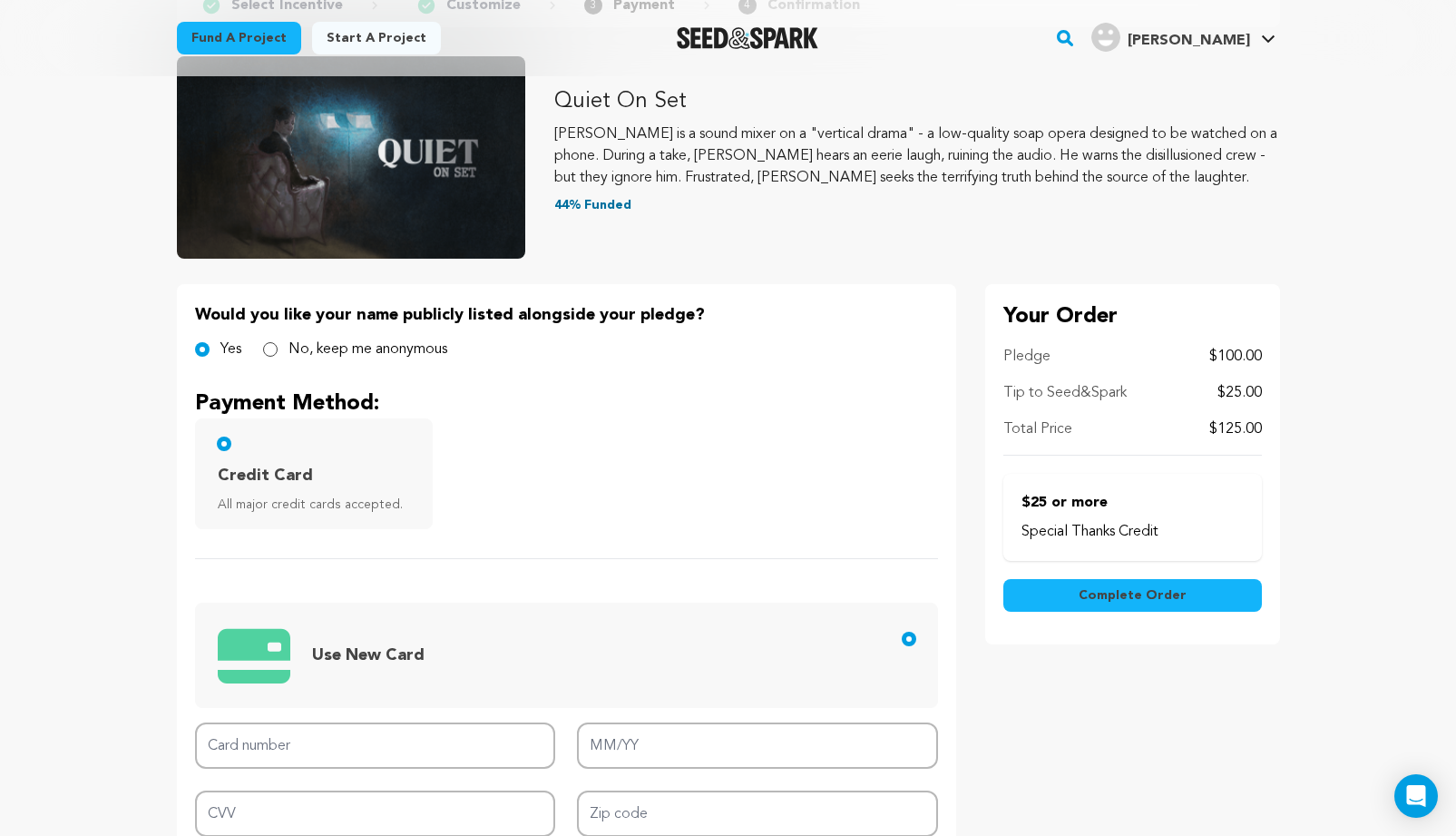
scroll to position [338, 0]
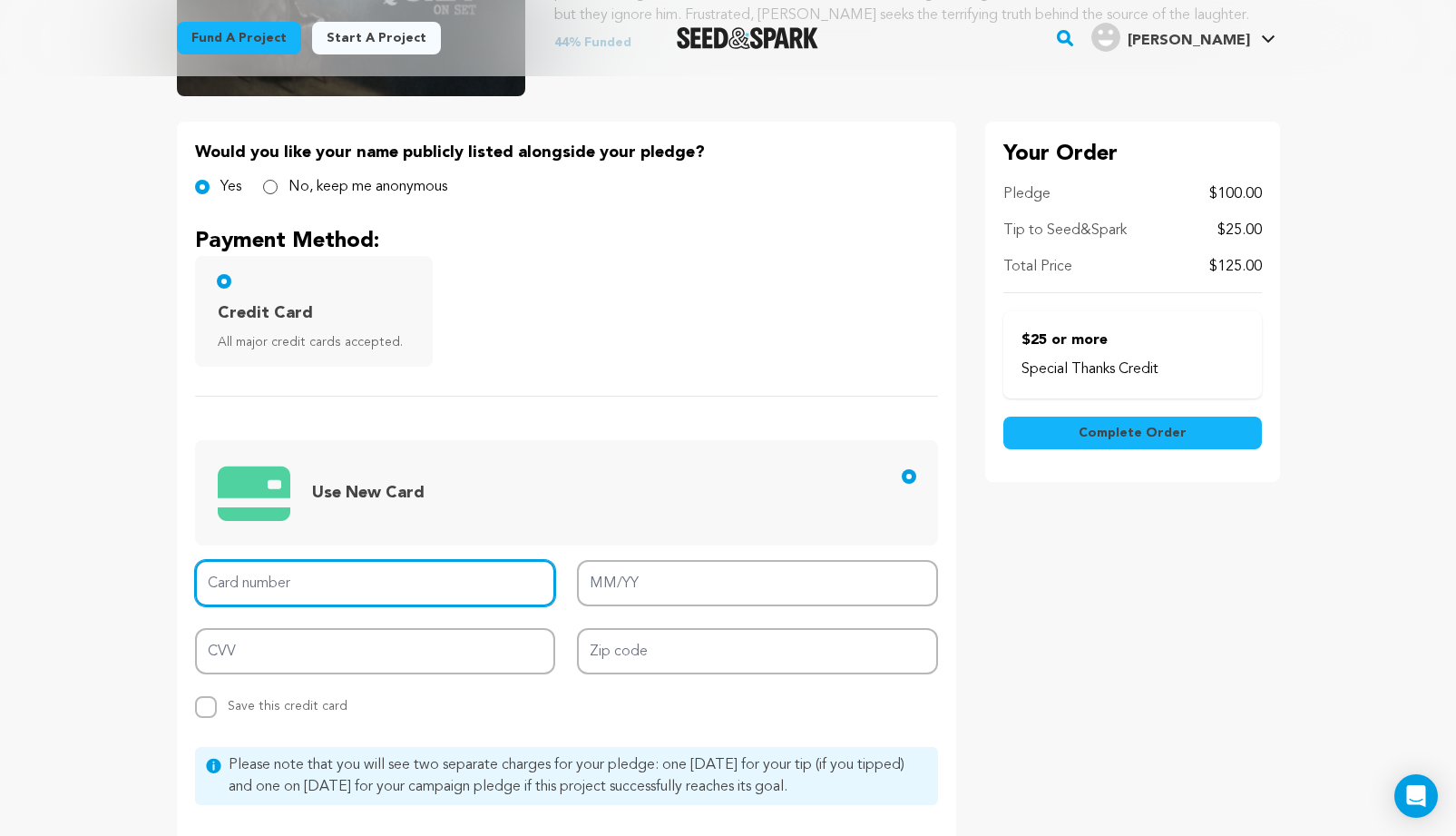
click at [358, 569] on input "Card number" at bounding box center [376, 583] width 361 height 46
type input "5268 0730 0179 7250"
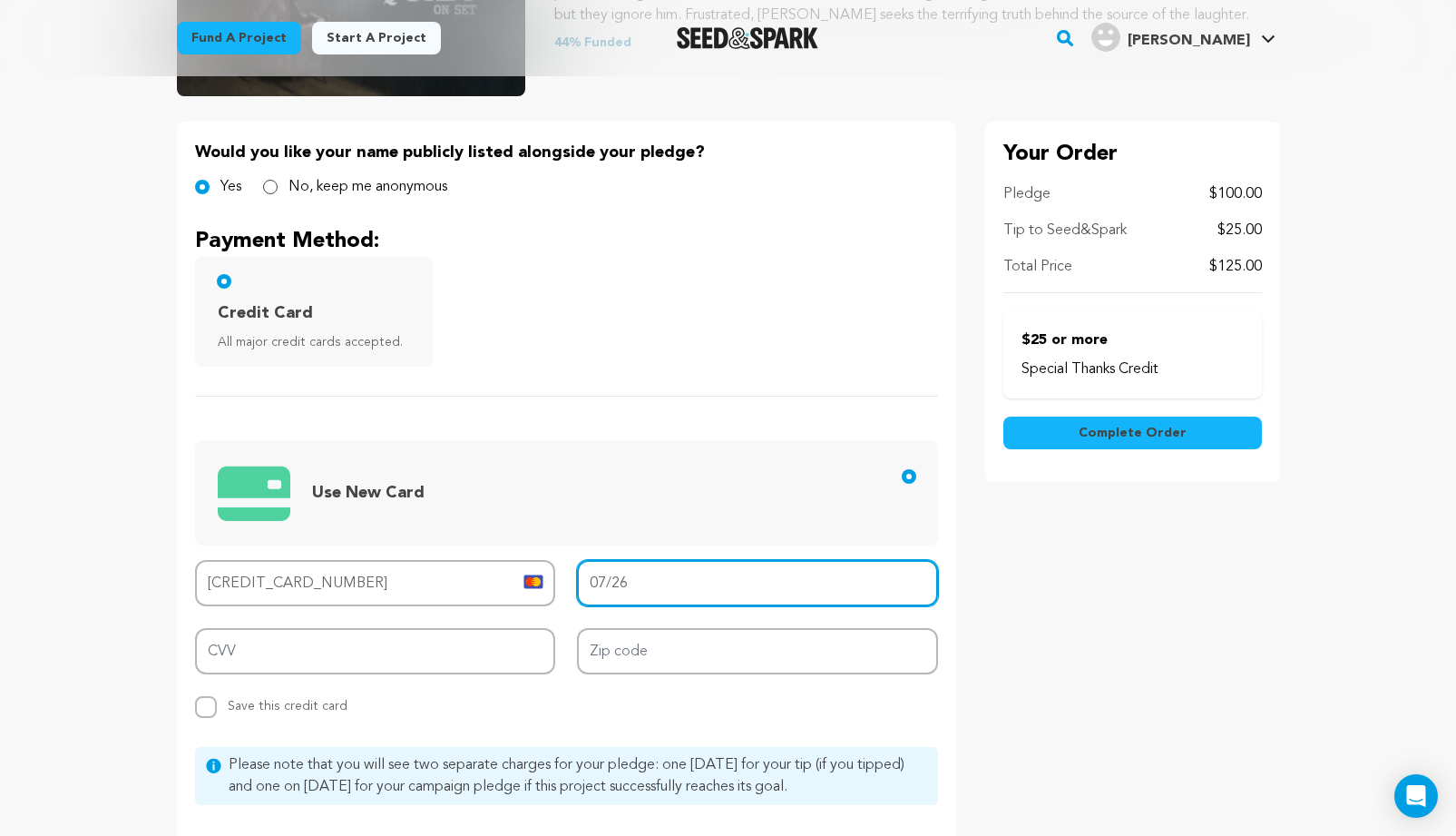
type input "07/26"
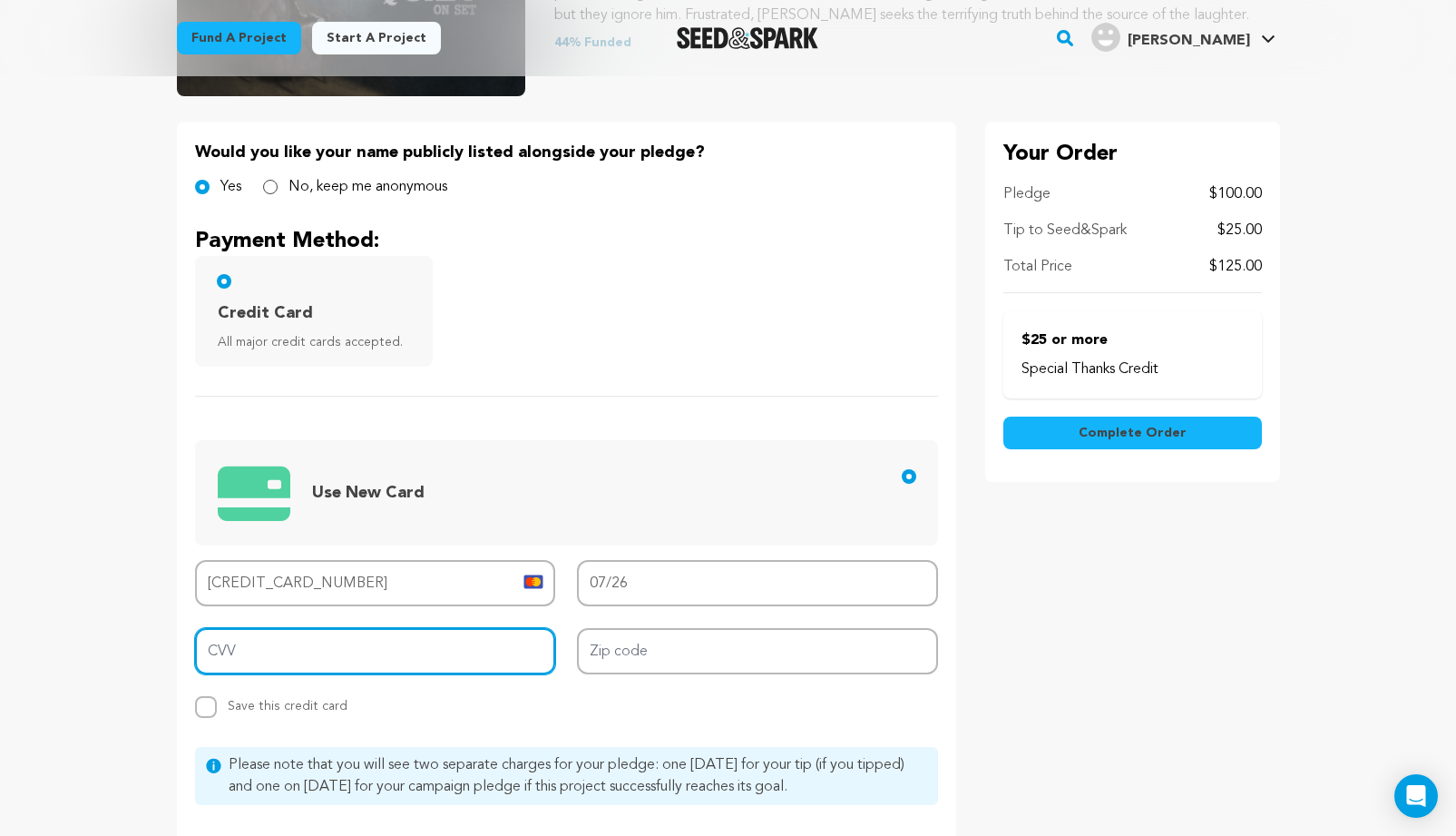
click at [289, 654] on input "CVV" at bounding box center [376, 651] width 361 height 46
type input "614"
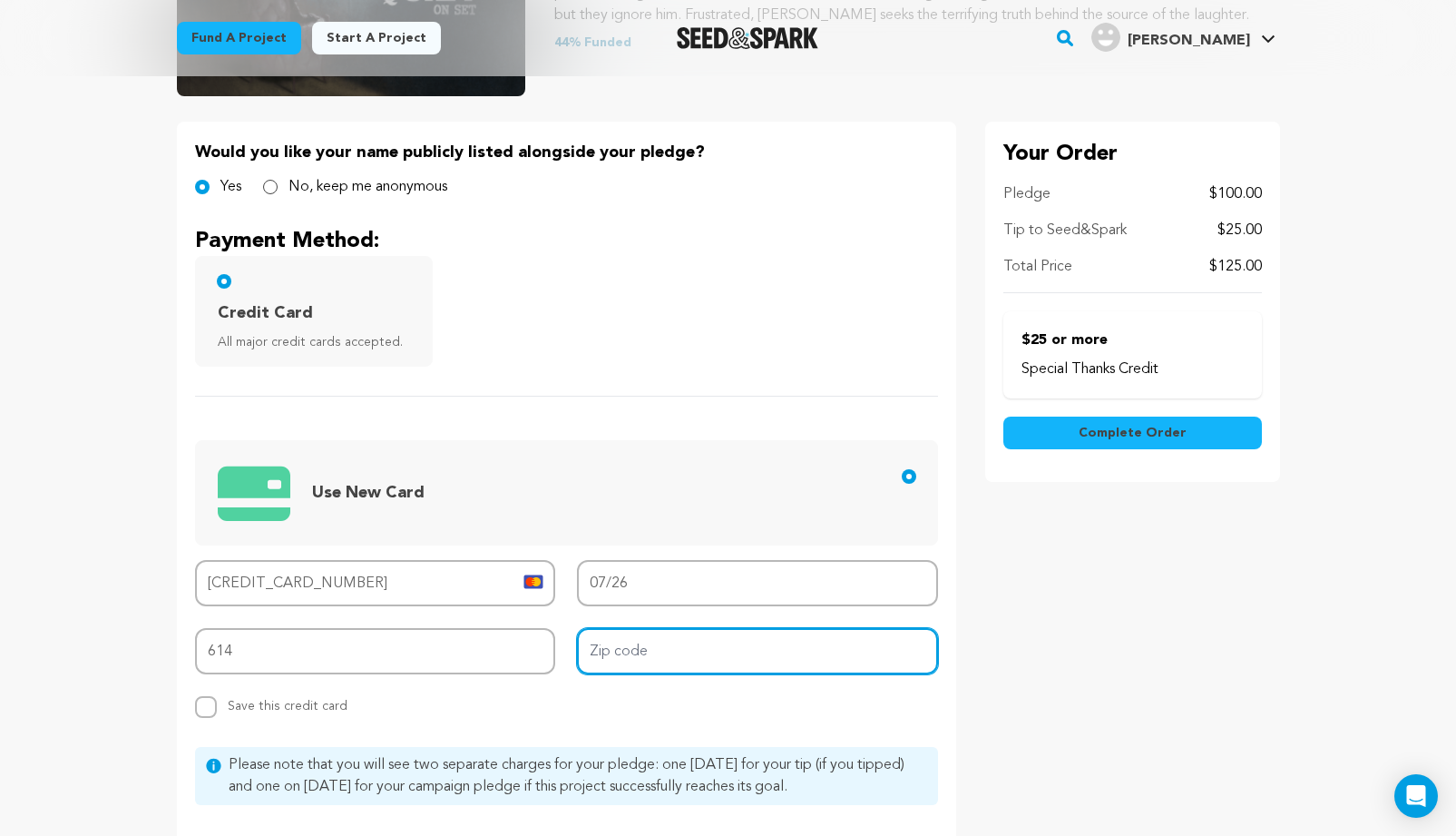
type input "m"
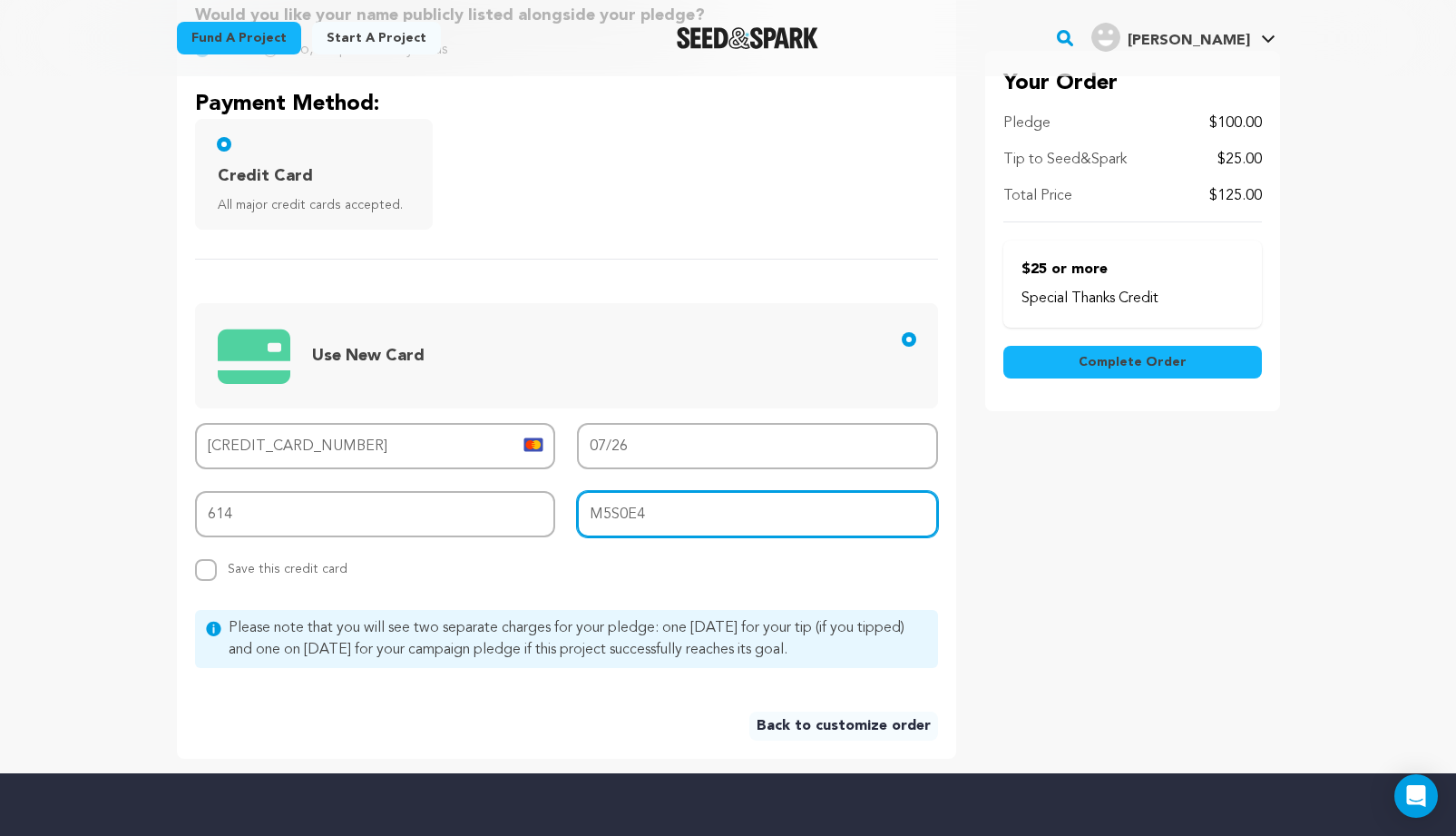
scroll to position [473, 0]
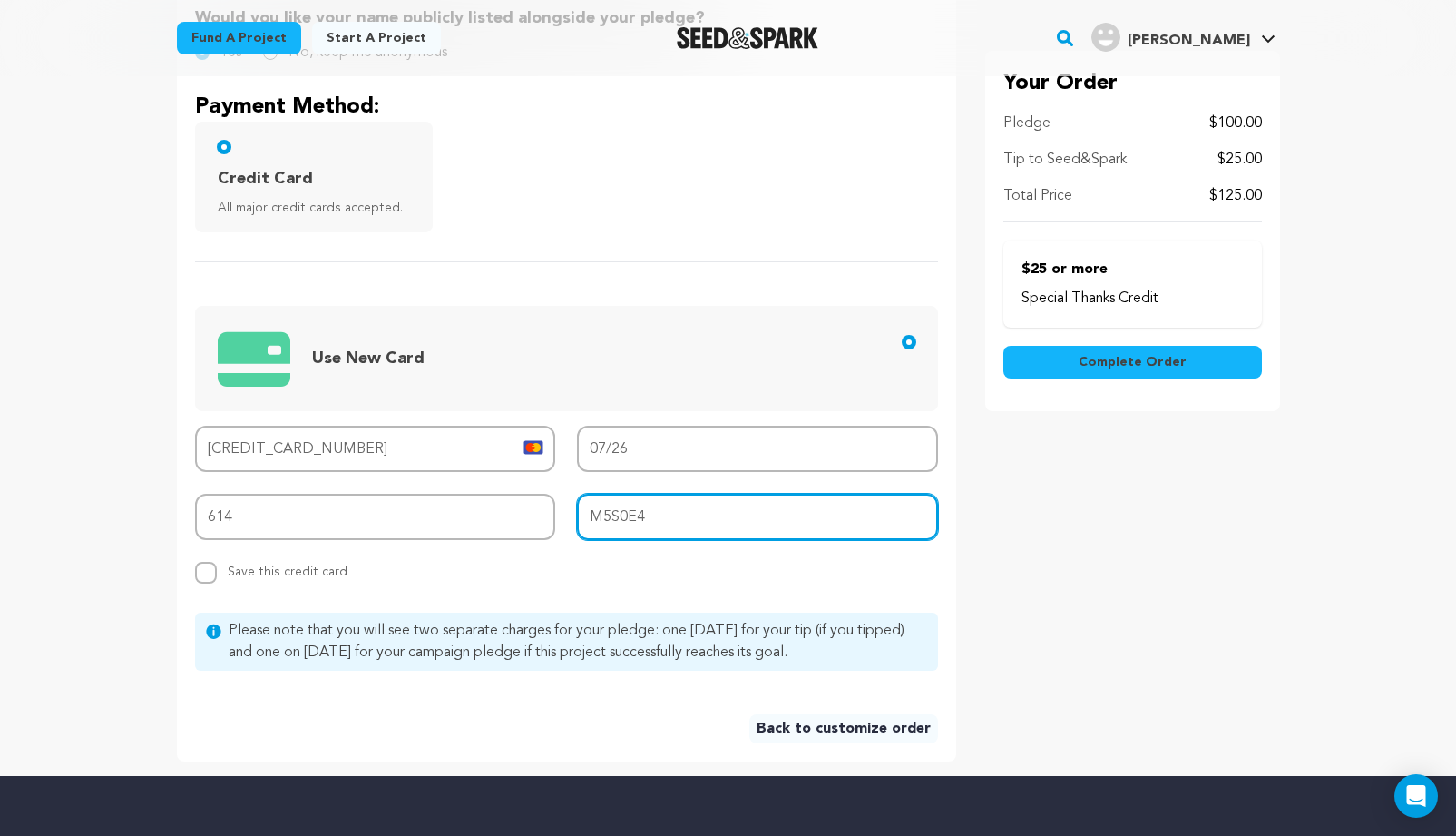
type input "M5S0E4"
click at [1119, 366] on span "Complete Order" at bounding box center [1133, 361] width 108 height 18
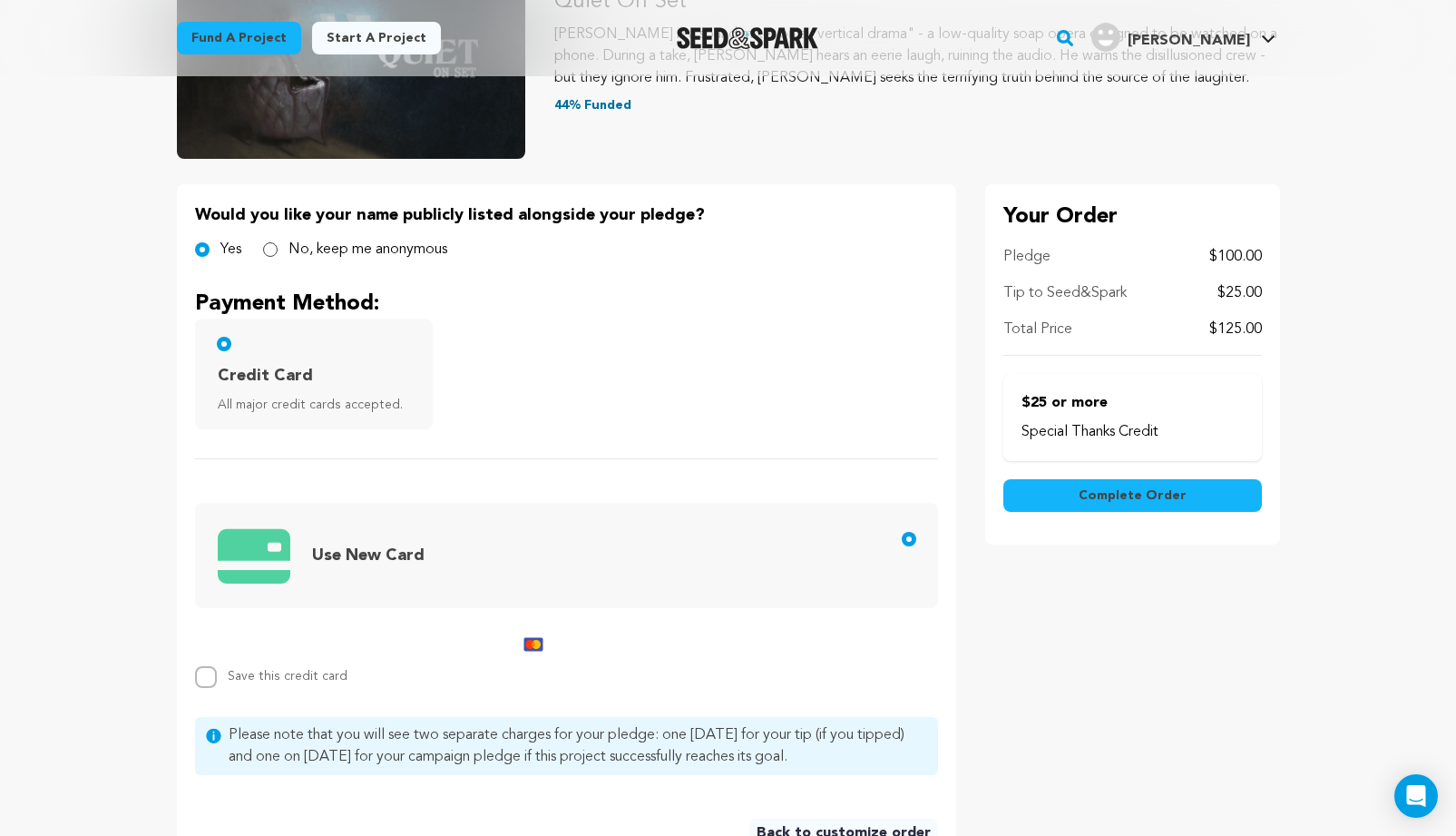
scroll to position [611, 0]
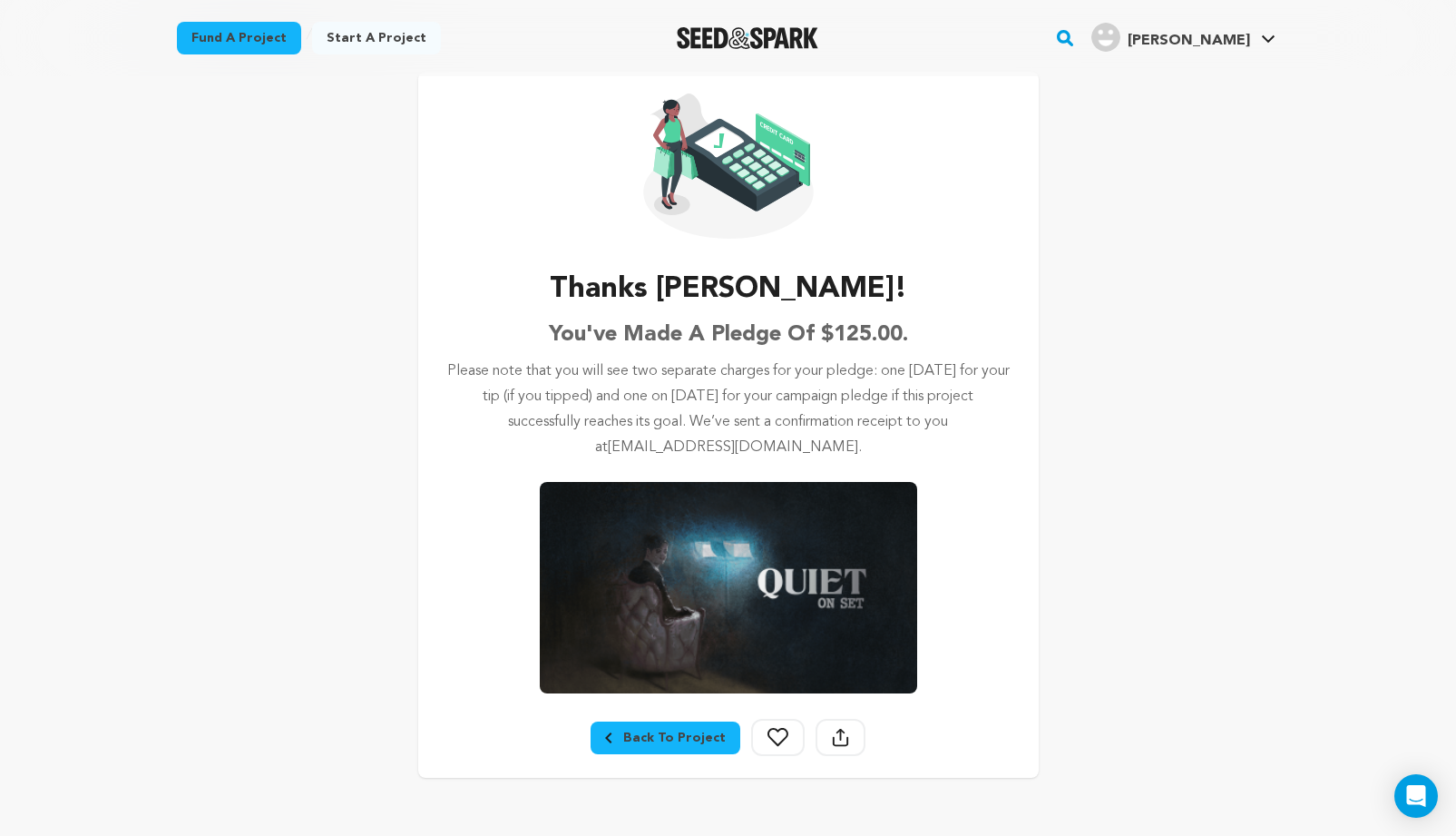
scroll to position [87, 0]
